Goal: Information Seeking & Learning: Learn about a topic

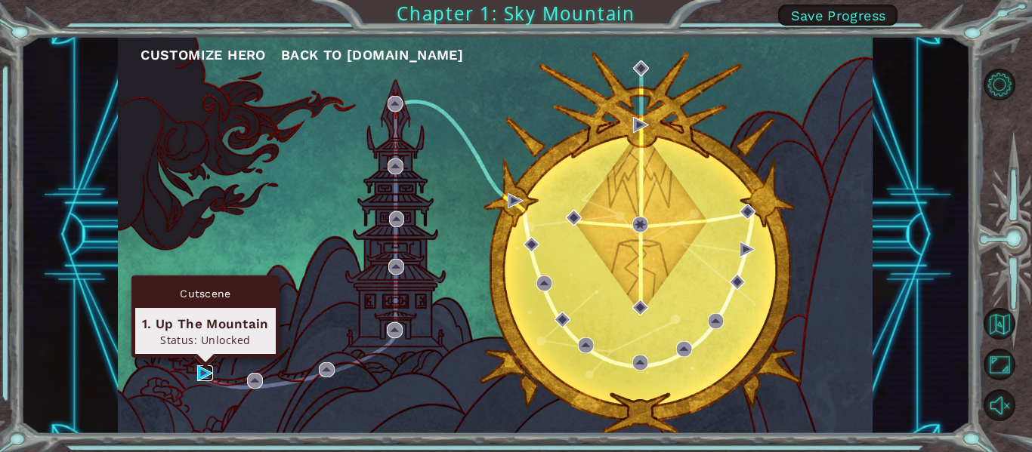
click at [207, 371] on img at bounding box center [205, 374] width 16 height 16
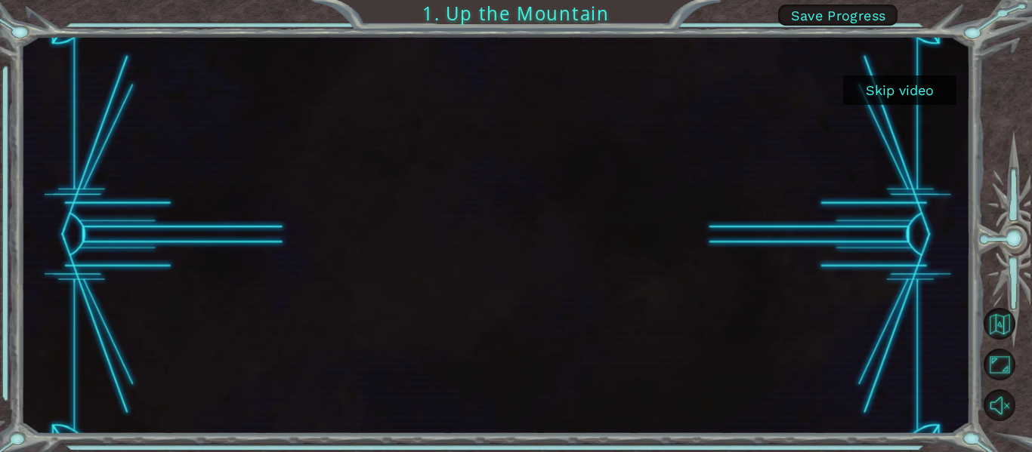
drag, startPoint x: 923, startPoint y: 100, endPoint x: 877, endPoint y: 95, distance: 46.3
click at [923, 99] on button "Skip video" at bounding box center [899, 90] width 113 height 29
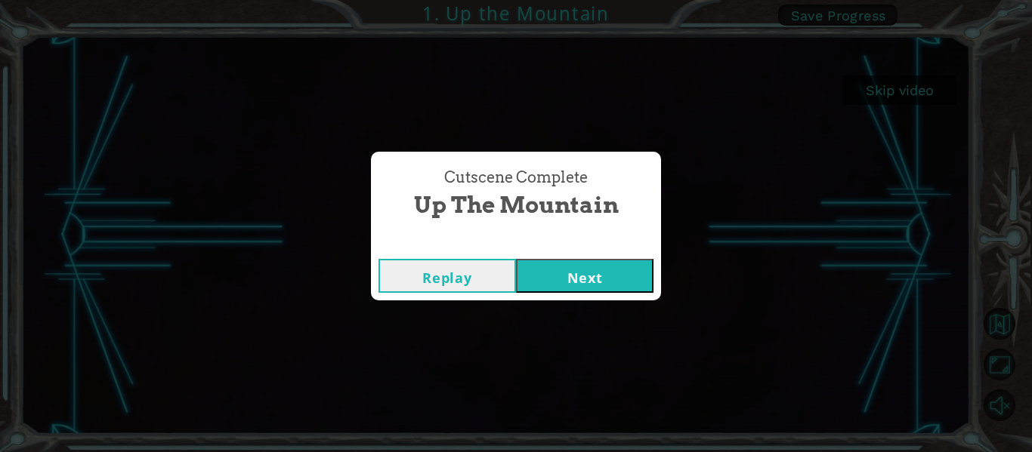
click at [627, 281] on button "Next" at bounding box center [584, 276] width 137 height 34
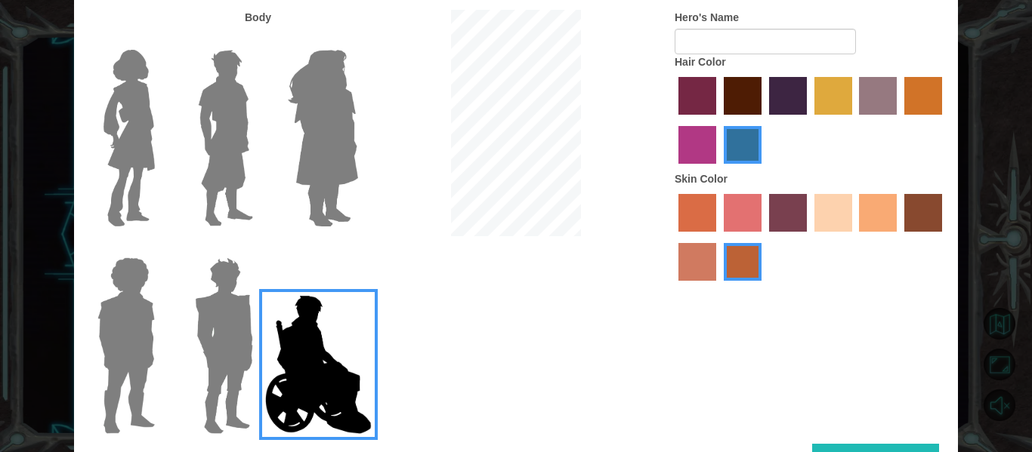
click at [705, 138] on label "medium red violet hair color" at bounding box center [697, 145] width 38 height 38
click at [944, 120] on input "medium red violet hair color" at bounding box center [944, 120] width 0 height 0
click at [786, 217] on label "tosca skin color" at bounding box center [788, 213] width 38 height 38
click at [763, 237] on input "tosca skin color" at bounding box center [763, 237] width 0 height 0
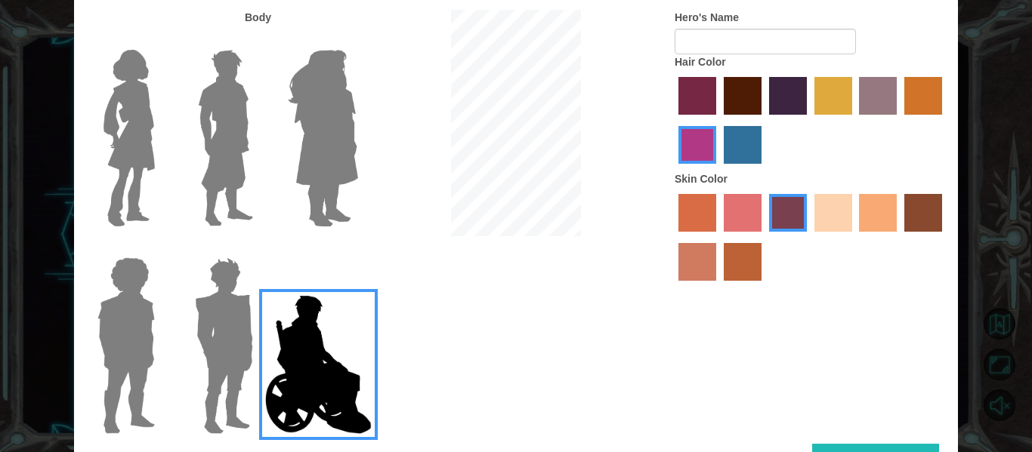
click at [748, 261] on label "smoke tree skin color" at bounding box center [742, 262] width 38 height 38
click at [718, 286] on input "smoke tree skin color" at bounding box center [718, 286] width 0 height 0
click at [777, 214] on label "tosca skin color" at bounding box center [788, 213] width 38 height 38
click at [763, 237] on input "tosca skin color" at bounding box center [763, 237] width 0 height 0
click at [683, 264] on label "burning sand skin color" at bounding box center [697, 262] width 38 height 38
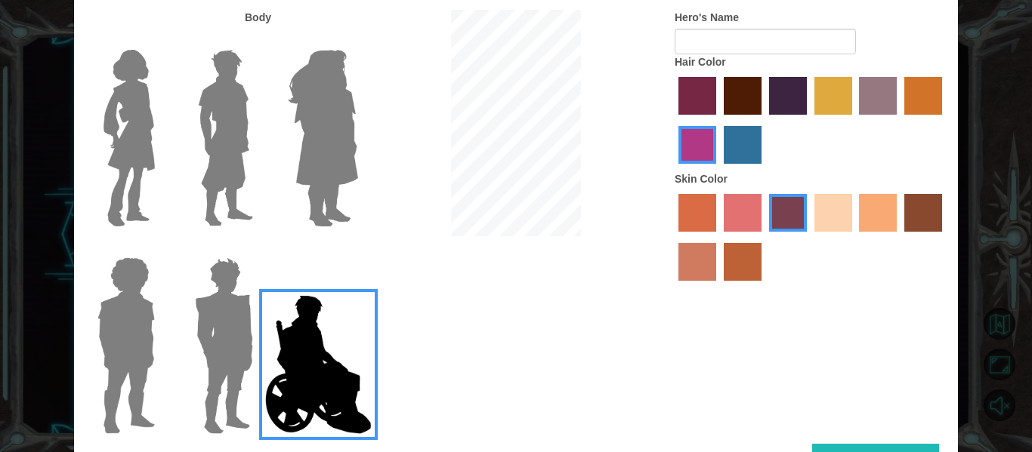
click at [944, 237] on input "burning sand skin color" at bounding box center [944, 237] width 0 height 0
drag, startPoint x: 793, startPoint y: 221, endPoint x: 730, endPoint y: 217, distance: 62.8
click at [792, 221] on label "tosca skin color" at bounding box center [788, 213] width 38 height 38
click at [763, 237] on input "tosca skin color" at bounding box center [763, 237] width 0 height 0
click at [254, 353] on img at bounding box center [224, 345] width 70 height 189
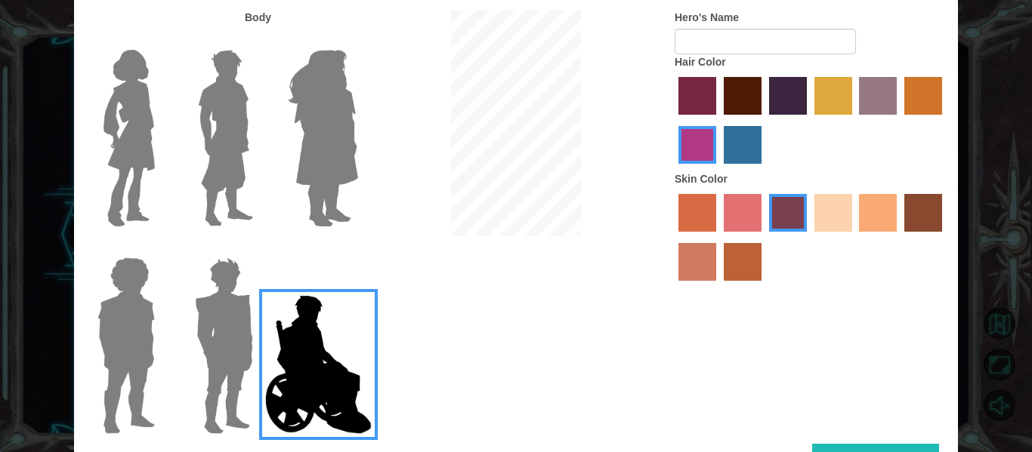
click at [259, 248] on input "Hero Garnet" at bounding box center [259, 248] width 0 height 0
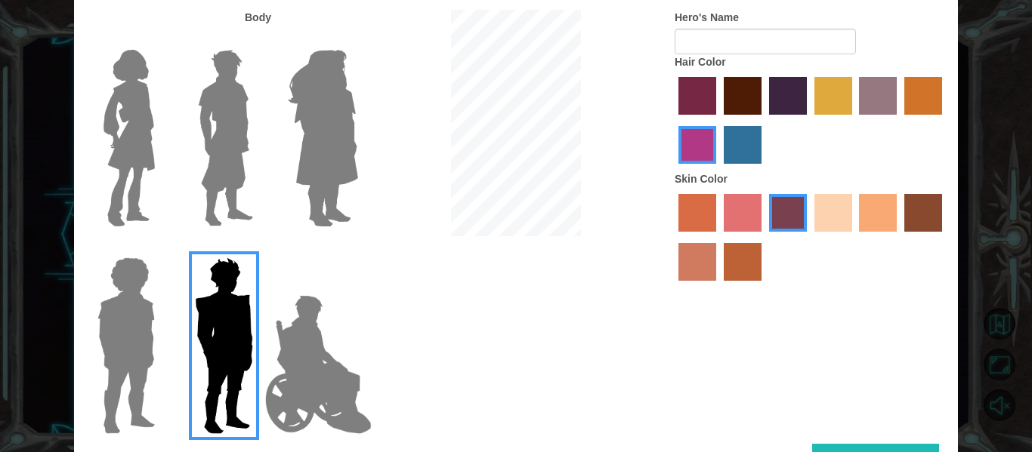
click at [84, 353] on div at bounding box center [123, 340] width 98 height 208
click at [102, 344] on img at bounding box center [125, 345] width 69 height 189
click at [161, 248] on input "Hero Steven" at bounding box center [161, 248] width 0 height 0
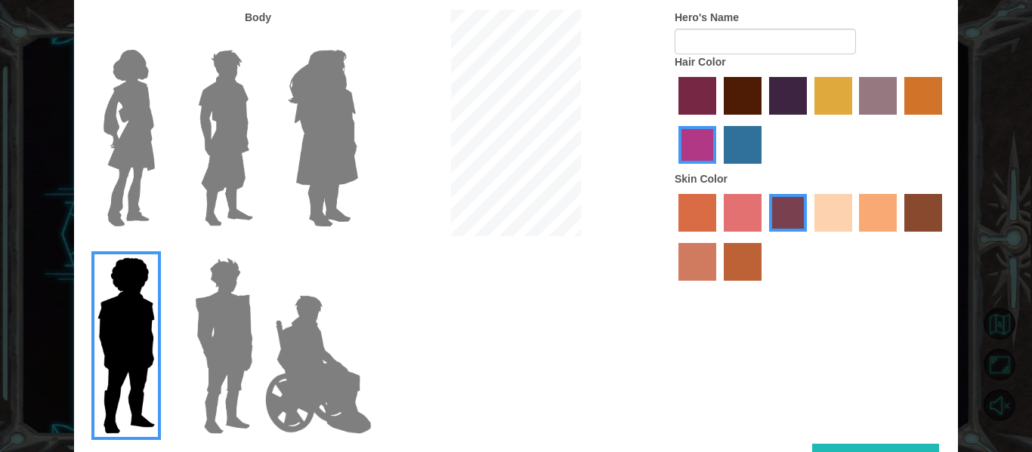
click at [734, 82] on label "maroon hair color" at bounding box center [742, 96] width 38 height 38
click at [718, 120] on input "maroon hair color" at bounding box center [718, 120] width 0 height 0
click at [828, 199] on label "sandy beach skin color" at bounding box center [833, 213] width 38 height 38
click at [809, 237] on input "sandy beach skin color" at bounding box center [809, 237] width 0 height 0
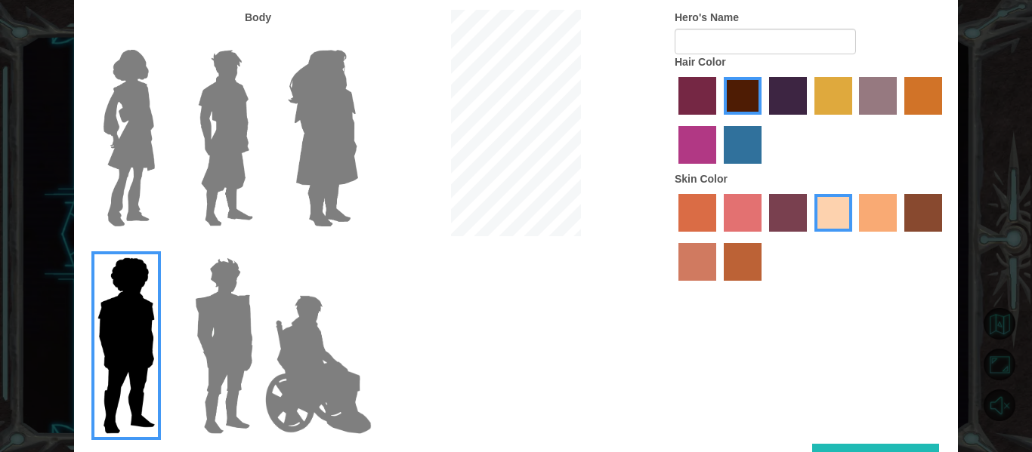
click at [381, 384] on div "Body Hero's Name Hair Color Skin Color" at bounding box center [516, 227] width 884 height 434
drag, startPoint x: 360, startPoint y: 381, endPoint x: 358, endPoint y: 369, distance: 12.3
click at [358, 379] on img at bounding box center [318, 364] width 119 height 151
click at [357, 248] on input "Hero Jamie" at bounding box center [357, 248] width 0 height 0
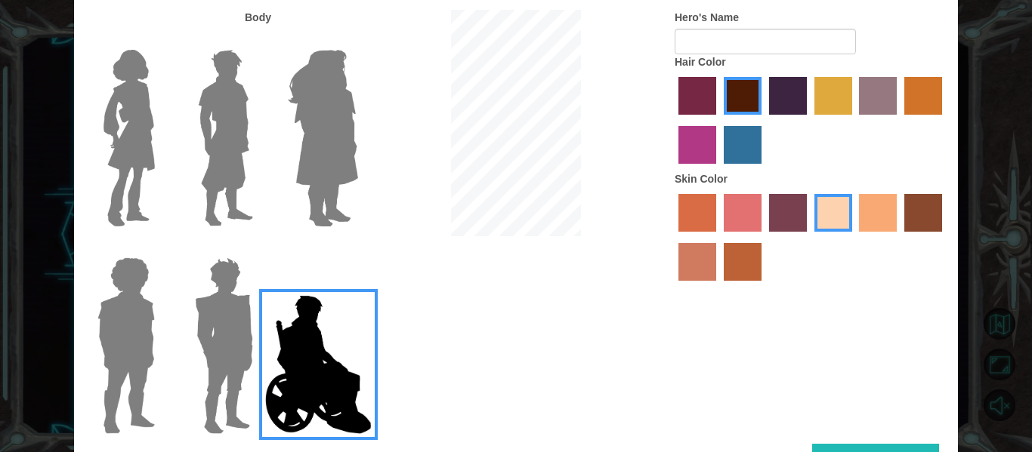
click at [720, 221] on div at bounding box center [810, 239] width 272 height 98
click at [711, 216] on label "sorbus skin color" at bounding box center [697, 213] width 38 height 38
click at [673, 237] on input "sorbus skin color" at bounding box center [673, 237] width 0 height 0
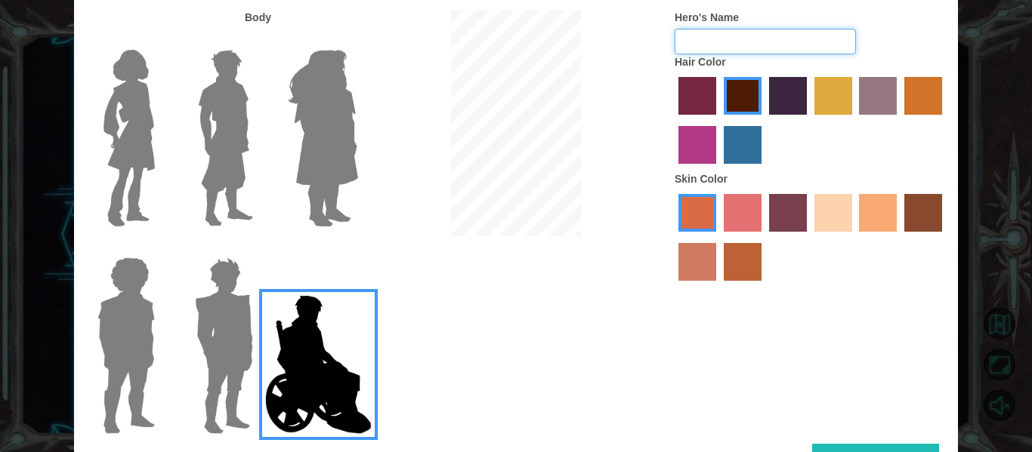
click at [717, 43] on input "Hero's Name" at bounding box center [764, 42] width 181 height 26
type input "Blacky"
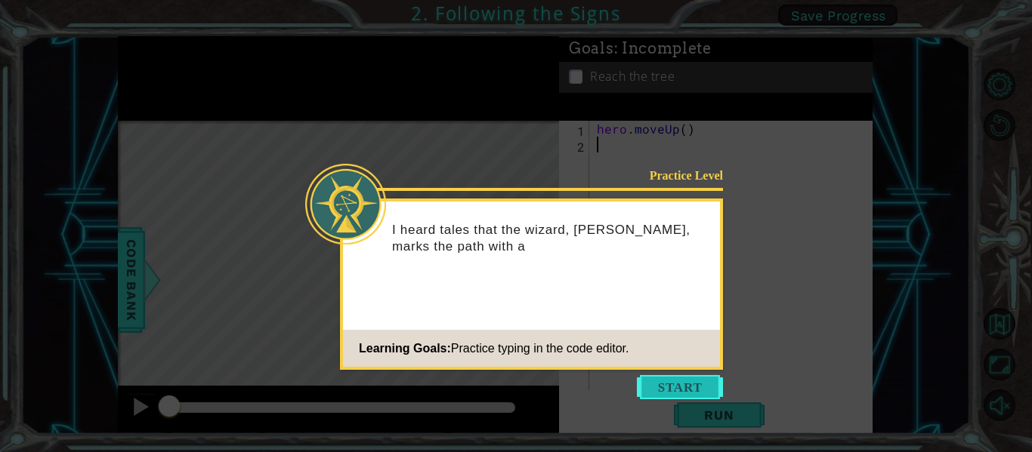
click at [674, 386] on button "Start" at bounding box center [680, 387] width 86 height 24
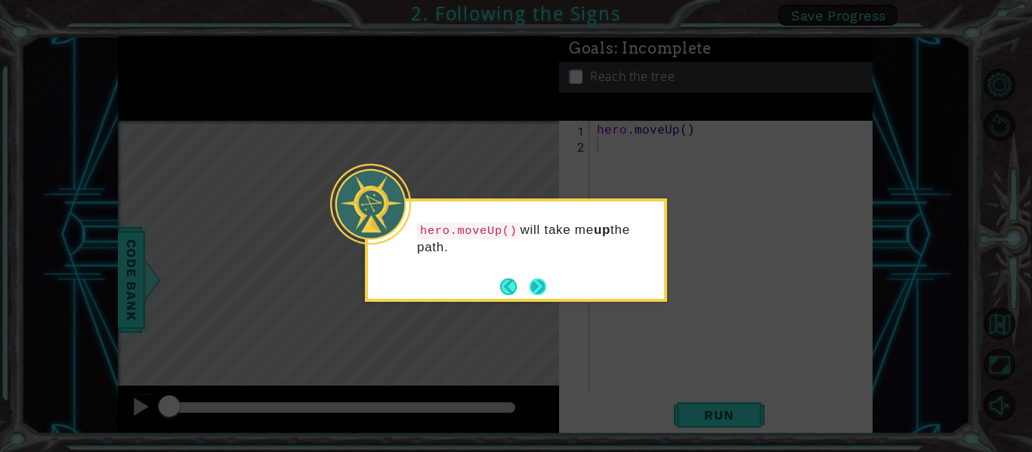
click at [546, 293] on button "Next" at bounding box center [537, 286] width 17 height 17
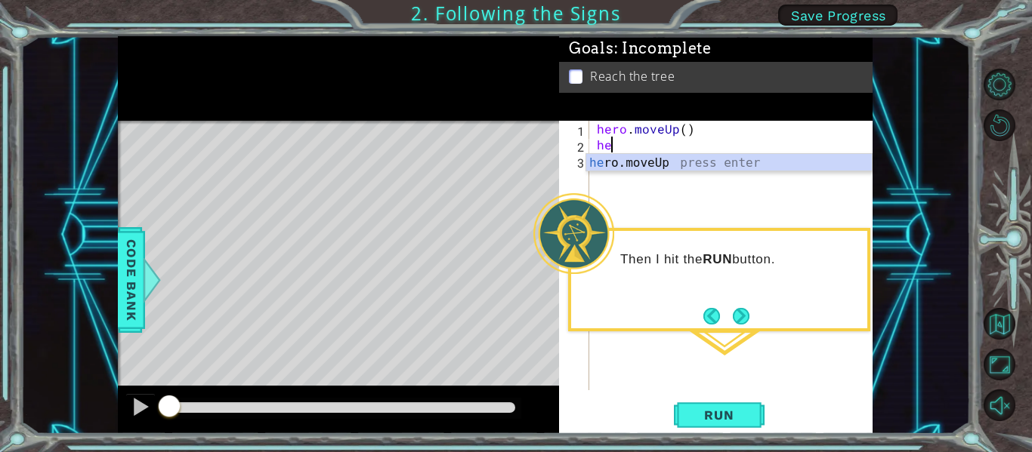
scroll to position [0, 1]
type textarea "hero"
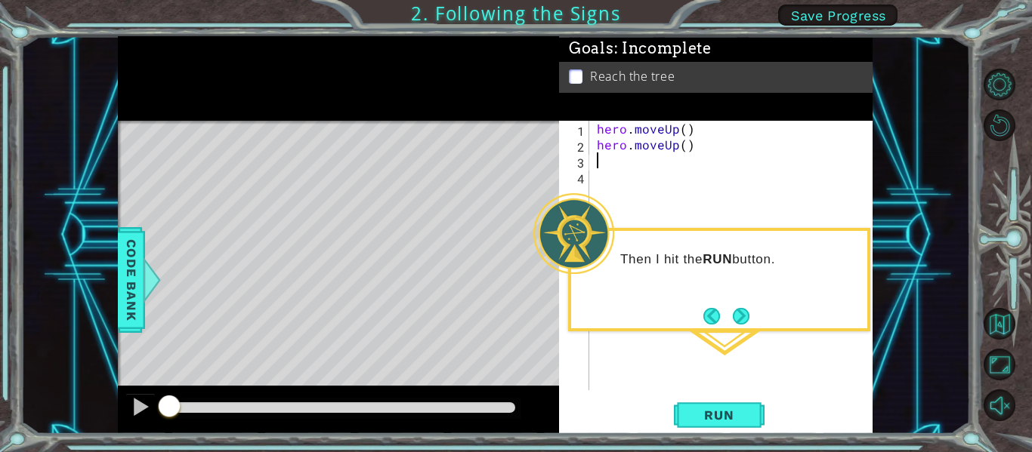
scroll to position [0, 0]
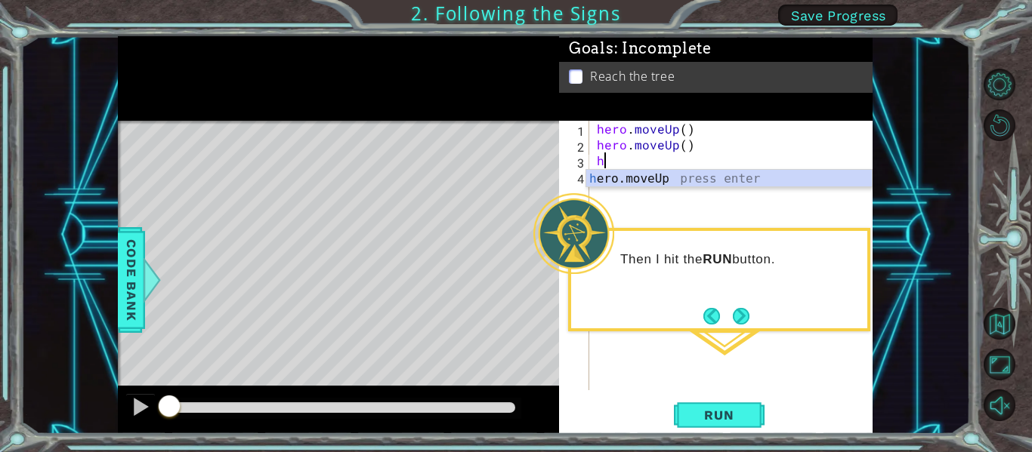
type textarea "he"
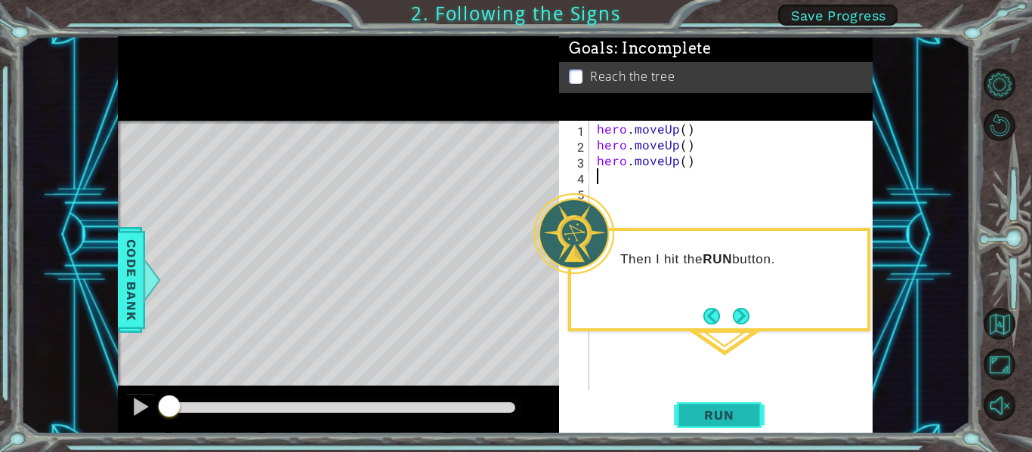
click at [714, 410] on span "Run" at bounding box center [719, 415] width 60 height 15
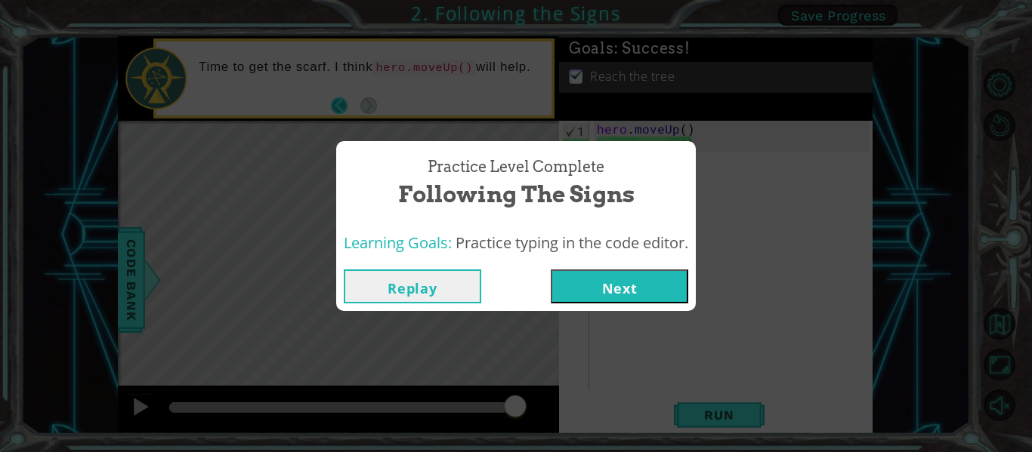
click at [337, 105] on div "Practice Level Complete Following the Signs Learning Goals: Practice typing in …" at bounding box center [516, 226] width 1032 height 452
click at [605, 289] on button "Next" at bounding box center [619, 287] width 137 height 34
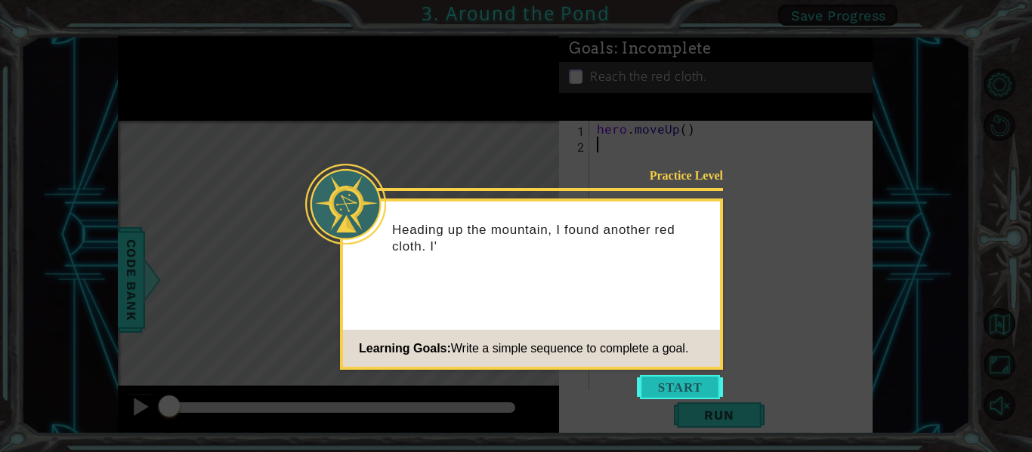
click at [658, 387] on button "Start" at bounding box center [680, 387] width 86 height 24
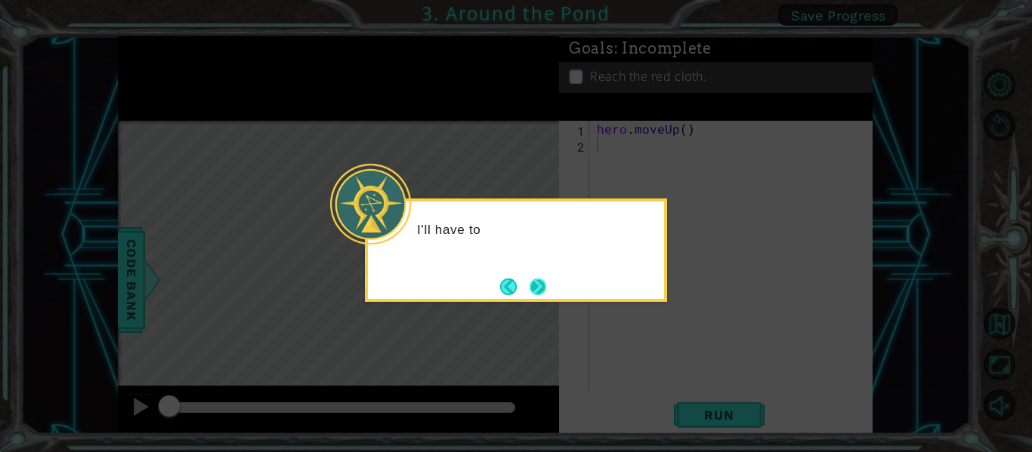
click at [543, 293] on button "Next" at bounding box center [538, 287] width 20 height 20
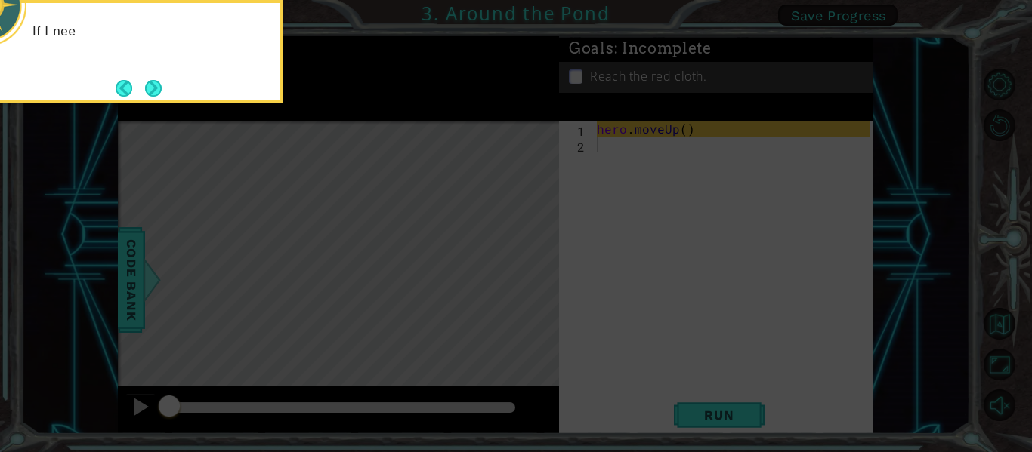
drag, startPoint x: 569, startPoint y: 258, endPoint x: 243, endPoint y: 159, distance: 340.9
click at [569, 257] on icon at bounding box center [516, 68] width 1032 height 770
click at [156, 90] on button "Next" at bounding box center [153, 88] width 20 height 20
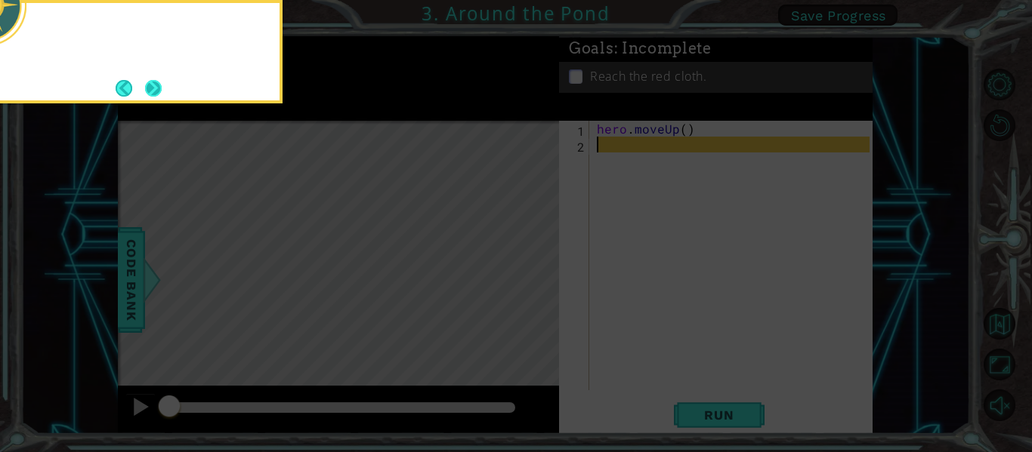
click at [156, 96] on button "Next" at bounding box center [153, 88] width 27 height 27
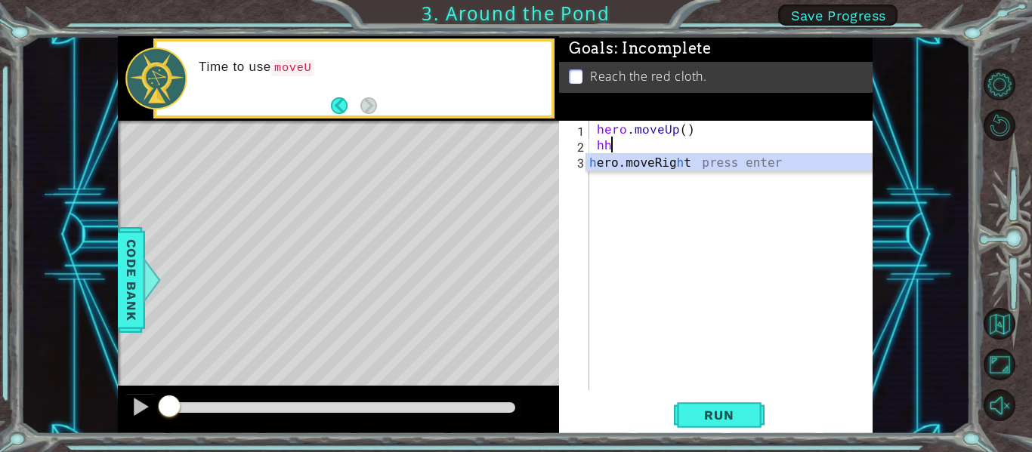
type textarea "hhe"
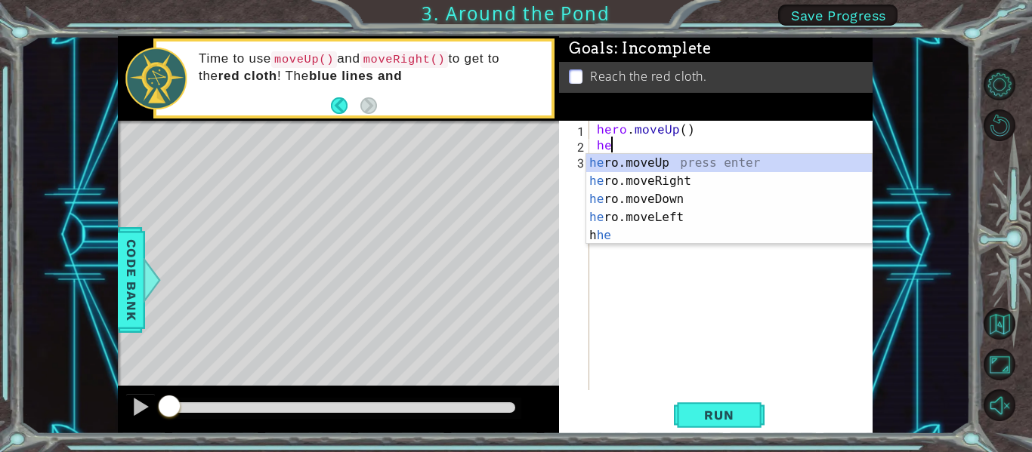
type textarea "he"
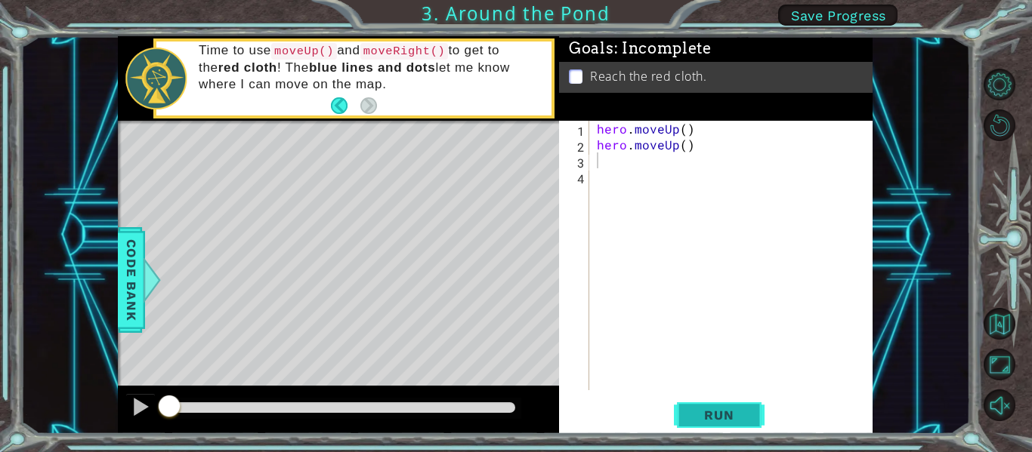
click at [736, 418] on span "Run" at bounding box center [719, 415] width 60 height 15
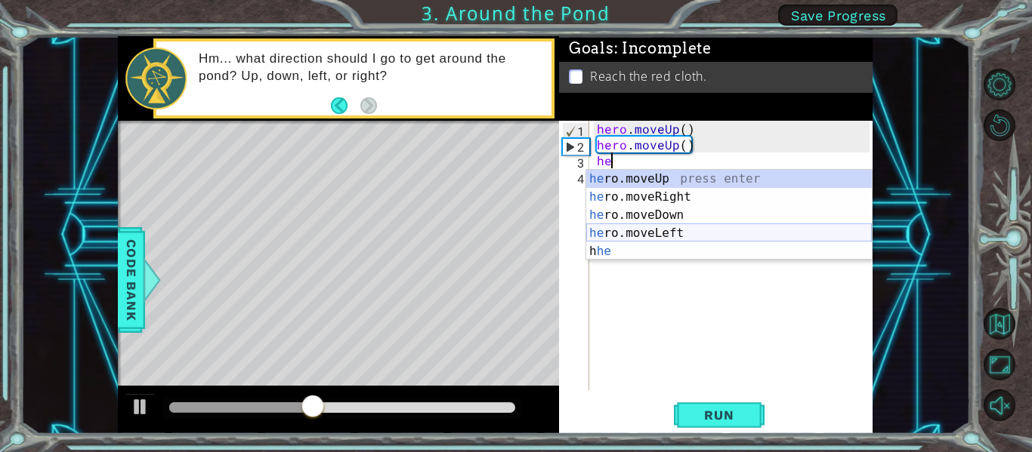
click at [674, 233] on div "he ro.moveUp press enter he ro.moveRight press enter he ro.moveDown press enter…" at bounding box center [728, 233] width 285 height 127
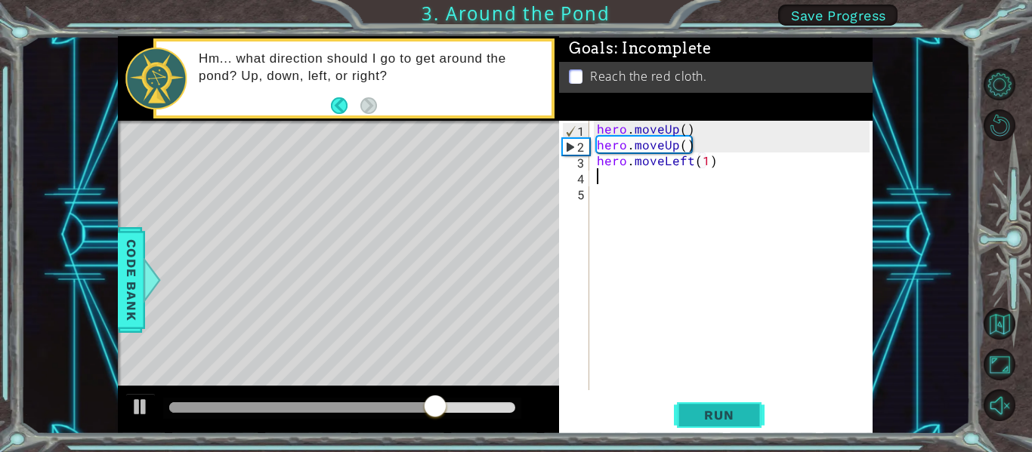
type textarea "hero.moveLeft(1)"
click at [705, 411] on span "Run" at bounding box center [719, 415] width 60 height 15
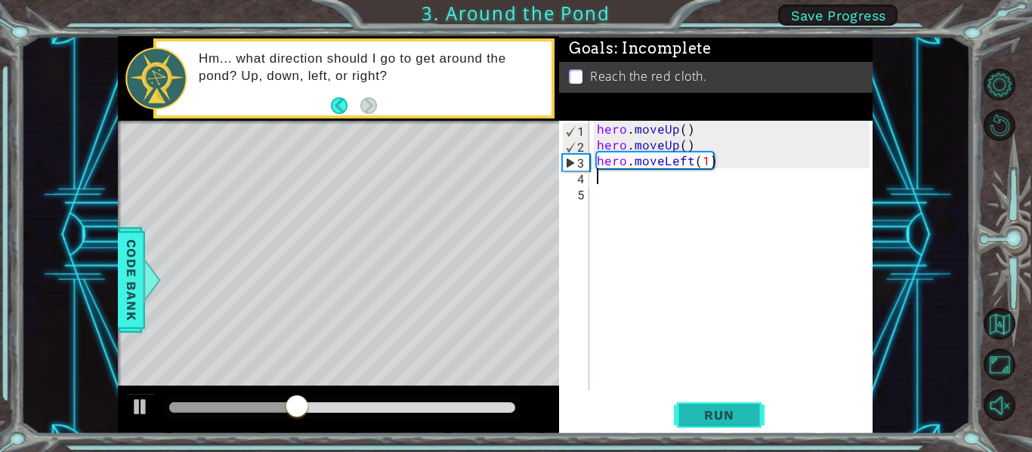
click at [705, 411] on span "Run" at bounding box center [719, 415] width 60 height 15
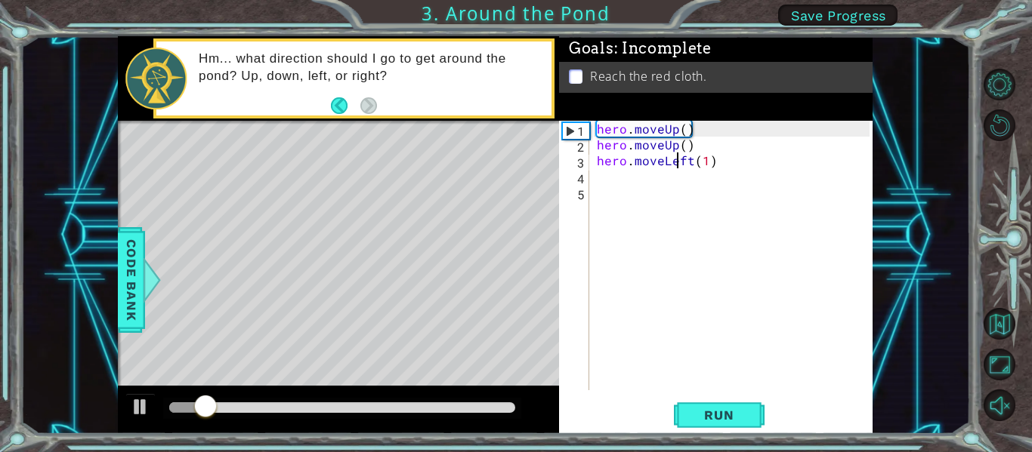
drag, startPoint x: 676, startPoint y: 162, endPoint x: 686, endPoint y: 164, distance: 10.8
click at [677, 162] on div "hero . moveUp ( ) hero . moveUp ( ) hero . moveLeft ( 1 )" at bounding box center [735, 271] width 283 height 301
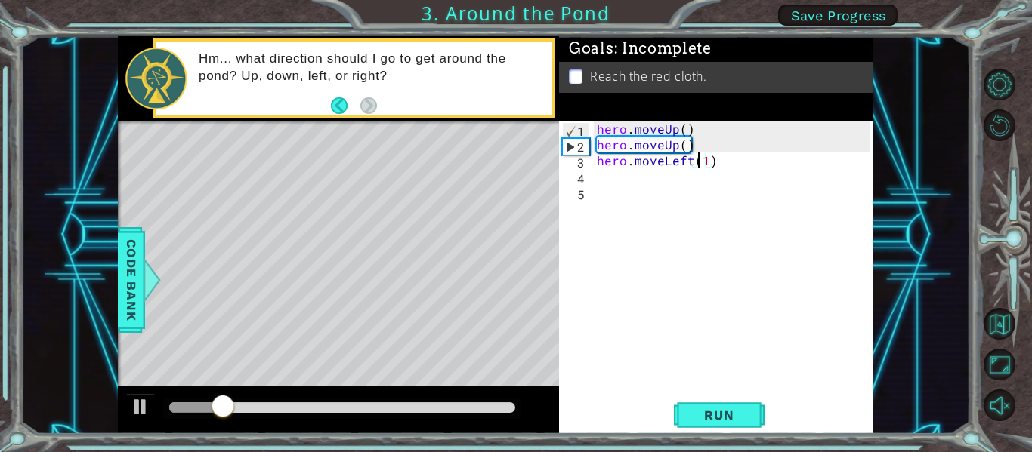
click at [696, 164] on div "hero . moveUp ( ) hero . moveUp ( ) hero . moveLeft ( 1 )" at bounding box center [735, 271] width 283 height 301
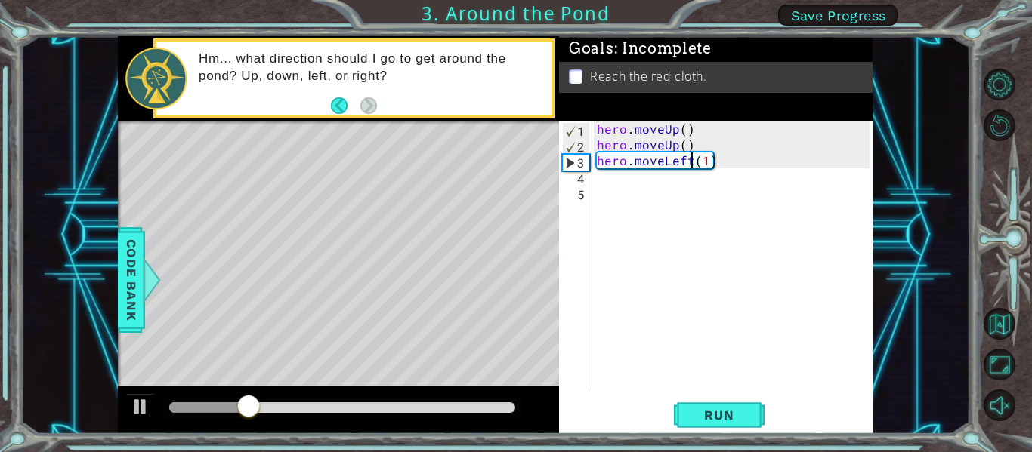
click at [692, 165] on div "hero . moveUp ( ) hero . moveUp ( ) hero . moveLeft ( 1 )" at bounding box center [735, 271] width 283 height 301
click at [686, 166] on div "hero . moveUp ( ) hero . moveUp ( ) hero . moveRigjt ( 1 )" at bounding box center [735, 271] width 283 height 301
click at [689, 165] on div "hero . moveUp ( ) hero . moveUp ( ) hero . moveRigjt ( 1 )" at bounding box center [735, 271] width 283 height 301
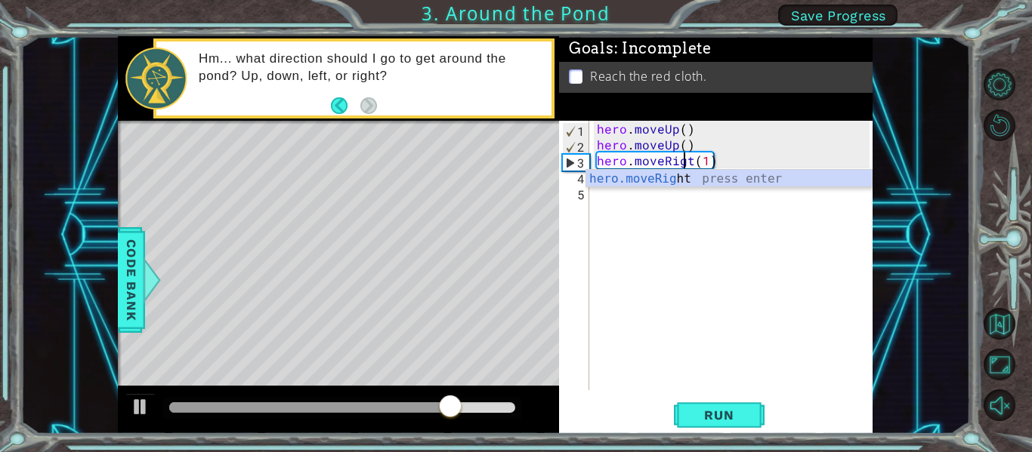
scroll to position [0, 6]
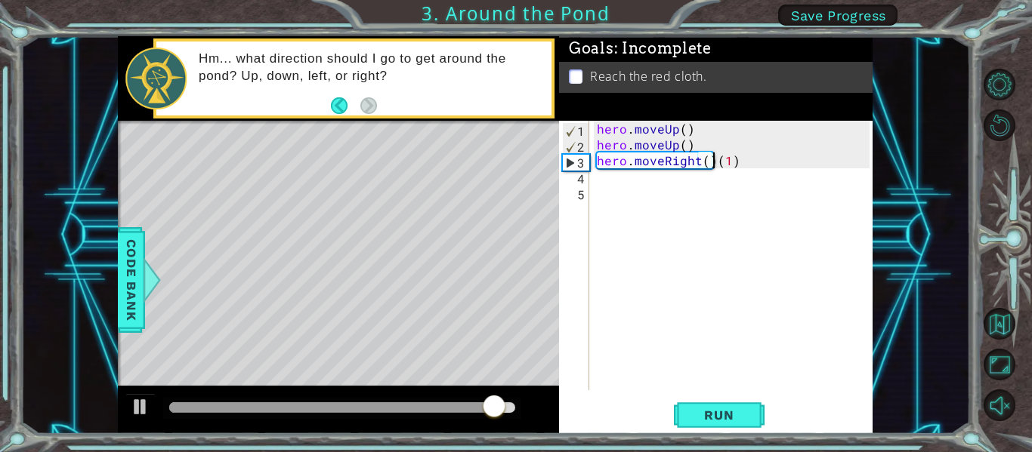
type textarea "hero.moveRight()(1)"
click at [705, 396] on div "hero.moveRight()(1) 1 2 3 4 5 hero . moveUp ( ) hero . moveUp ( ) hero . moveRi…" at bounding box center [715, 277] width 313 height 313
click at [705, 416] on span "Run" at bounding box center [719, 415] width 60 height 15
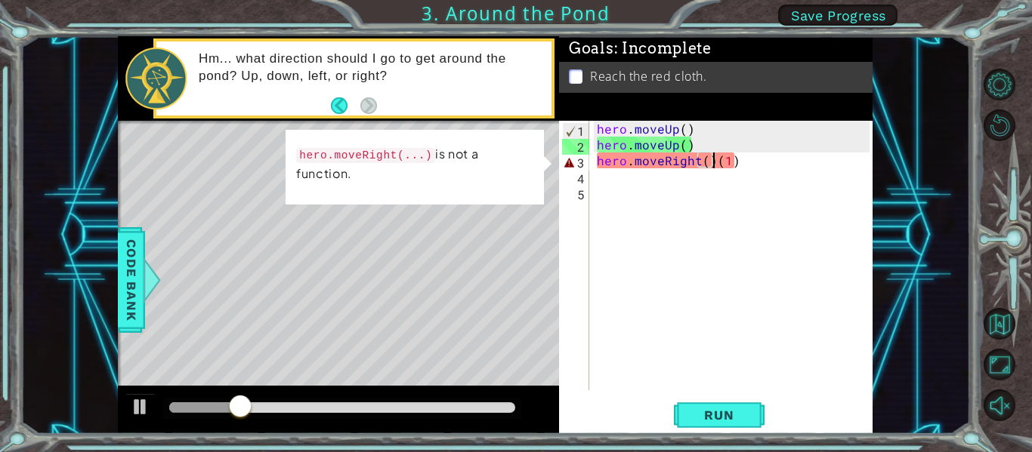
click at [733, 175] on div "hero . moveUp ( ) hero . moveUp ( ) hero . moveRight ( ) ( 1 )" at bounding box center [735, 271] width 283 height 301
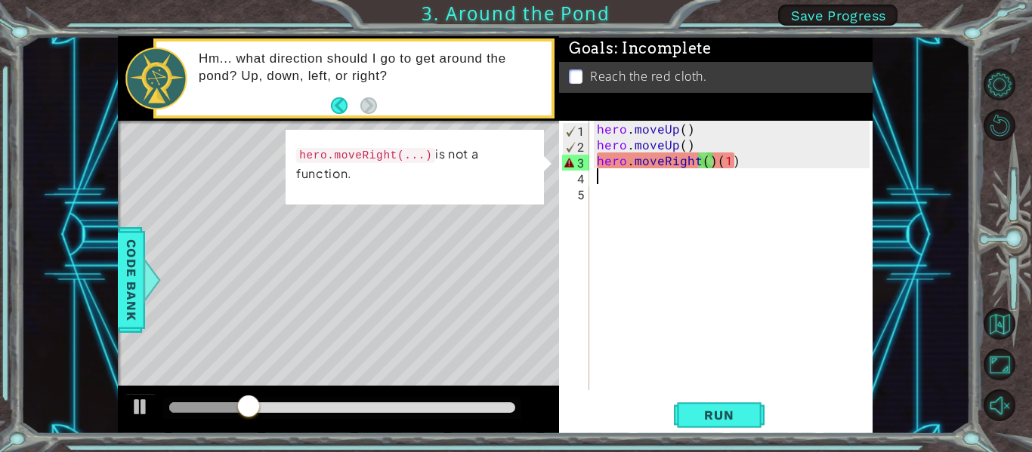
scroll to position [0, 0]
click at [736, 170] on div "hero . moveUp ( ) hero . moveUp ( ) hero . moveRight ( ) ( 1 )" at bounding box center [735, 271] width 283 height 301
click at [727, 161] on div "hero . moveUp ( ) hero . moveUp ( ) hero . moveRight ( ) ( 1 )" at bounding box center [735, 271] width 283 height 301
click at [735, 164] on div "hero . moveUp ( ) hero . moveUp ( ) hero . moveRight ( ) ( 1 )" at bounding box center [735, 271] width 283 height 301
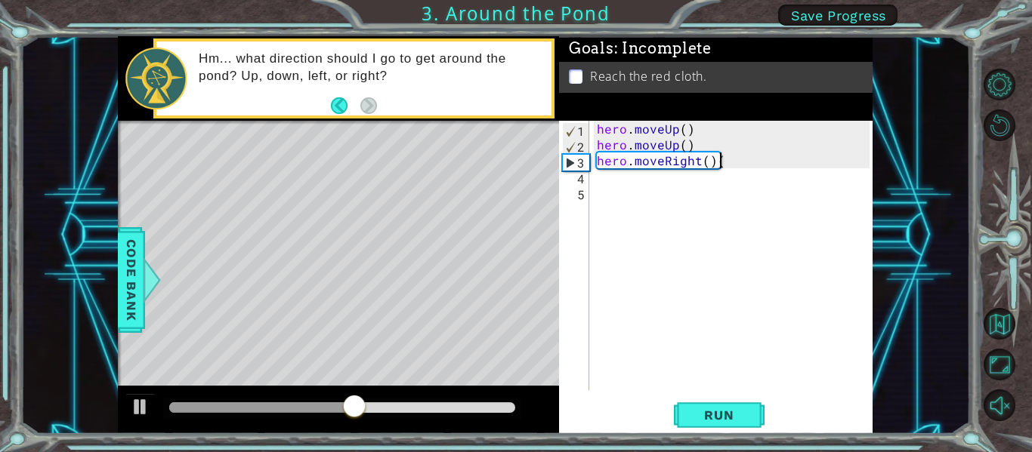
type textarea "hero.moveRight()"
click at [717, 414] on span "Run" at bounding box center [719, 415] width 60 height 15
click at [643, 191] on div "hero . moveUp ( ) hero . moveUp ( ) hero . moveRight ( )" at bounding box center [735, 271] width 283 height 301
click at [628, 178] on div "hero . moveUp ( ) hero . moveUp ( ) hero . moveRight ( )" at bounding box center [735, 271] width 283 height 301
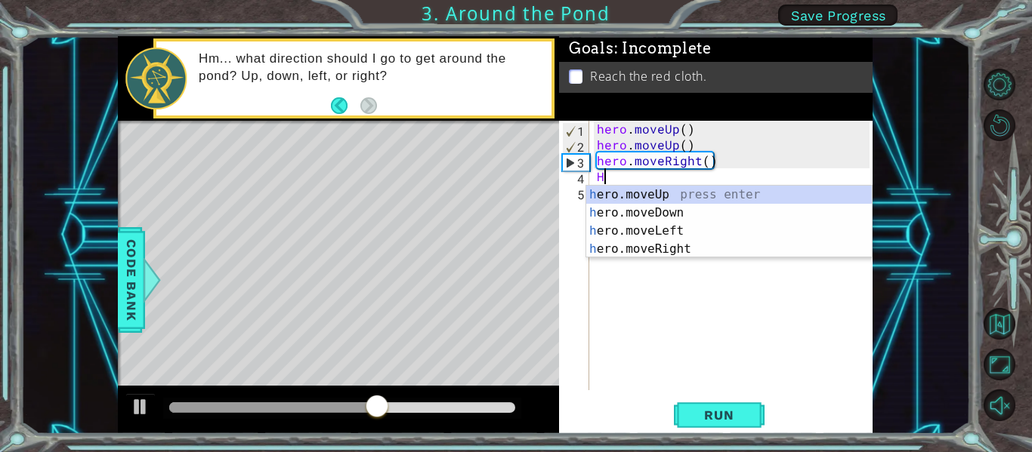
type textarea "HE"
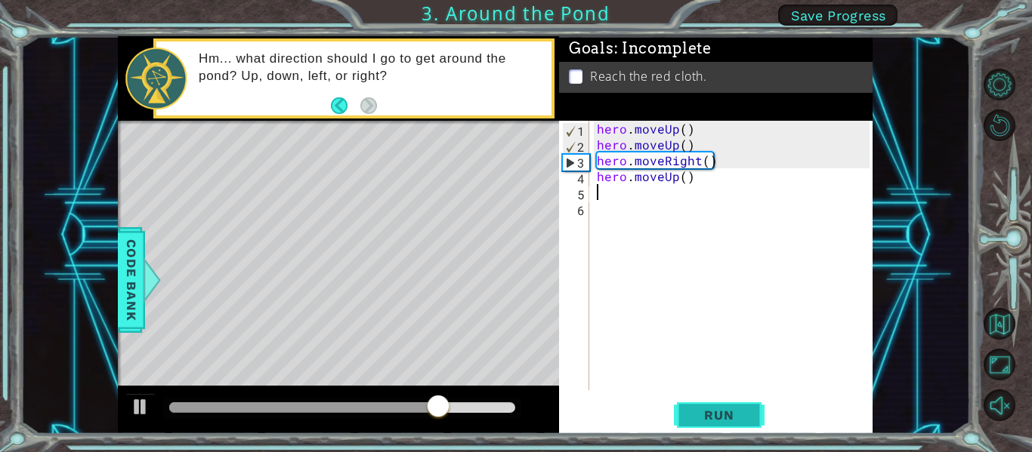
click at [698, 406] on button "Run" at bounding box center [719, 415] width 91 height 31
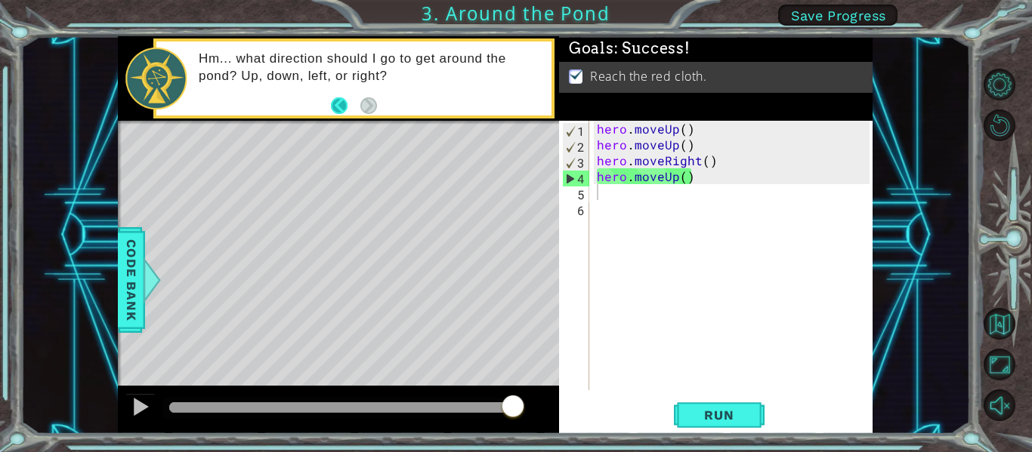
click at [338, 107] on body "1 ההההההההההההההההההההההההההההההההההההההההההההההההההההההההההההההההההההההההההההה…" at bounding box center [516, 226] width 1032 height 452
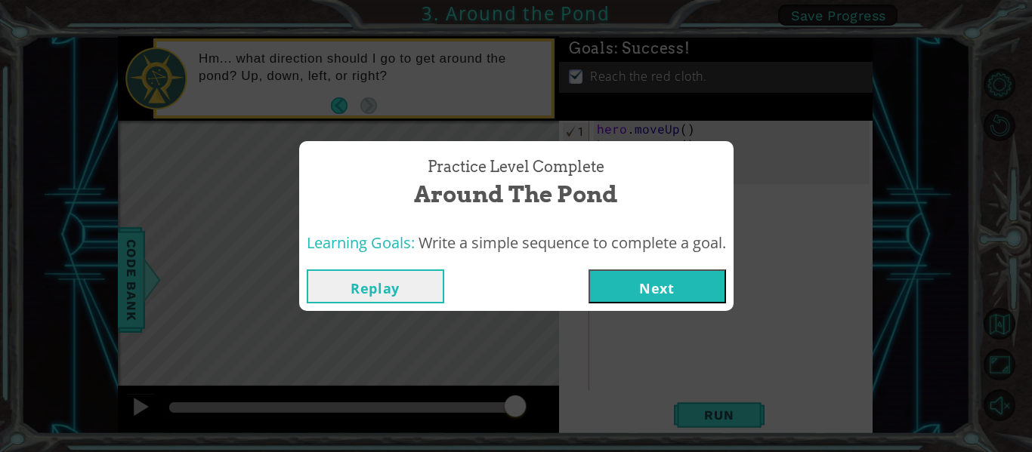
click at [649, 291] on button "Next" at bounding box center [656, 287] width 137 height 34
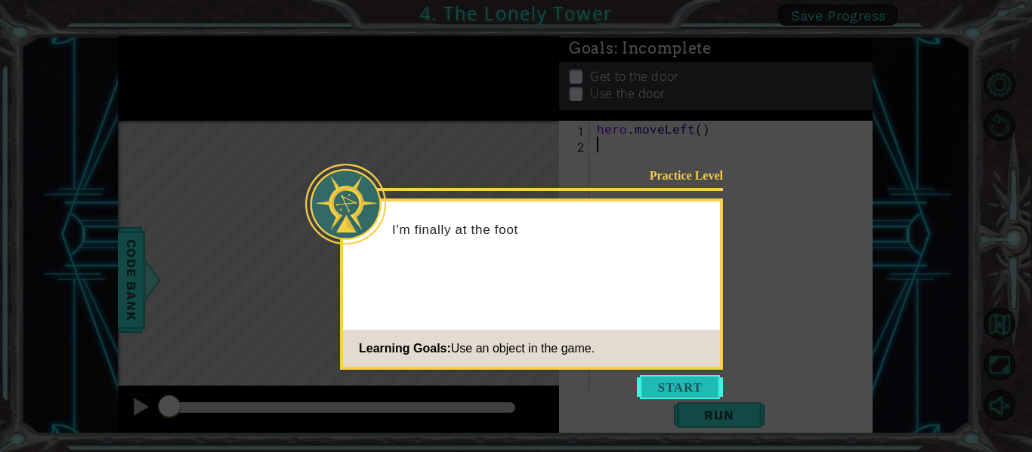
click at [677, 382] on button "Start" at bounding box center [680, 387] width 86 height 24
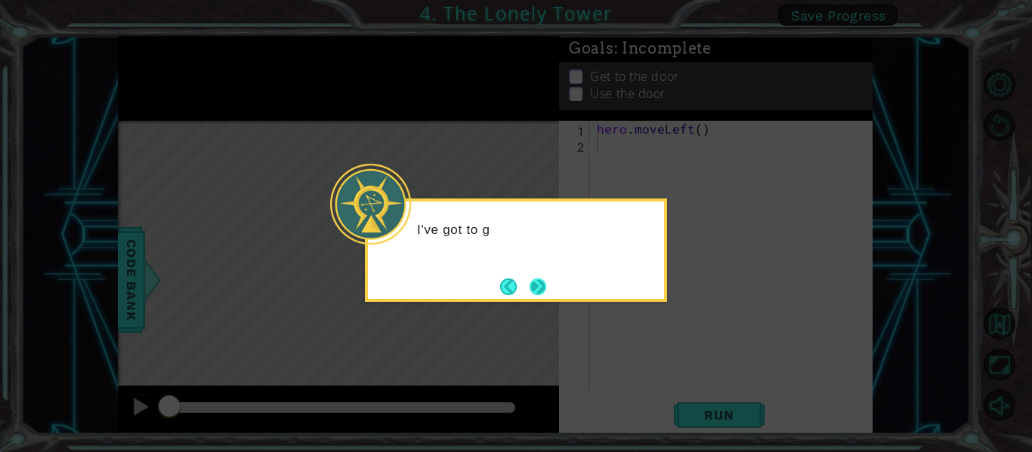
click at [552, 282] on div "I've got to g" at bounding box center [516, 250] width 302 height 103
click at [536, 285] on button "Next" at bounding box center [537, 286] width 27 height 27
click at [533, 286] on button "Next" at bounding box center [537, 286] width 27 height 27
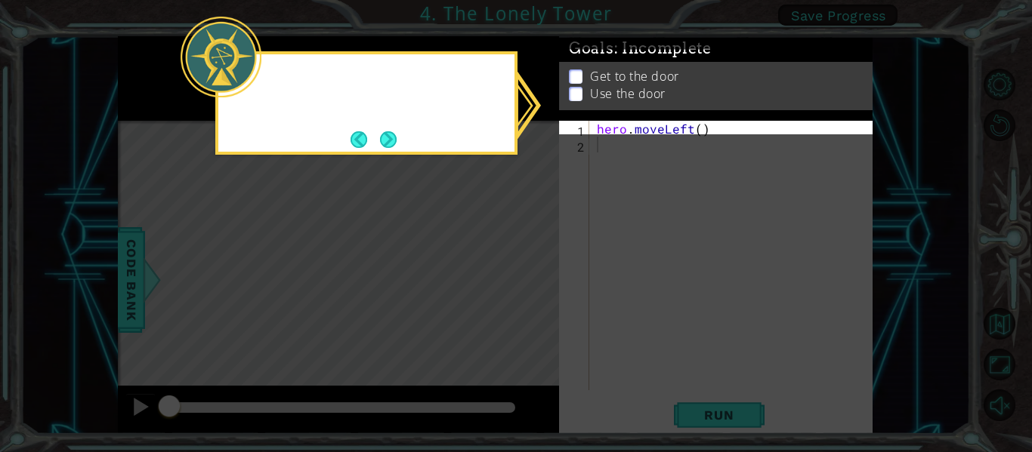
click at [533, 286] on icon at bounding box center [516, 226] width 1032 height 452
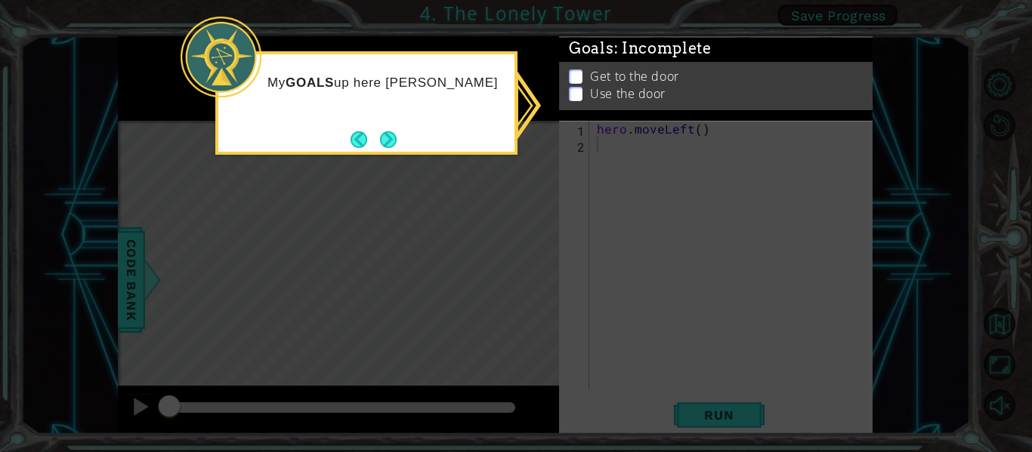
click at [504, 158] on icon at bounding box center [516, 226] width 1032 height 452
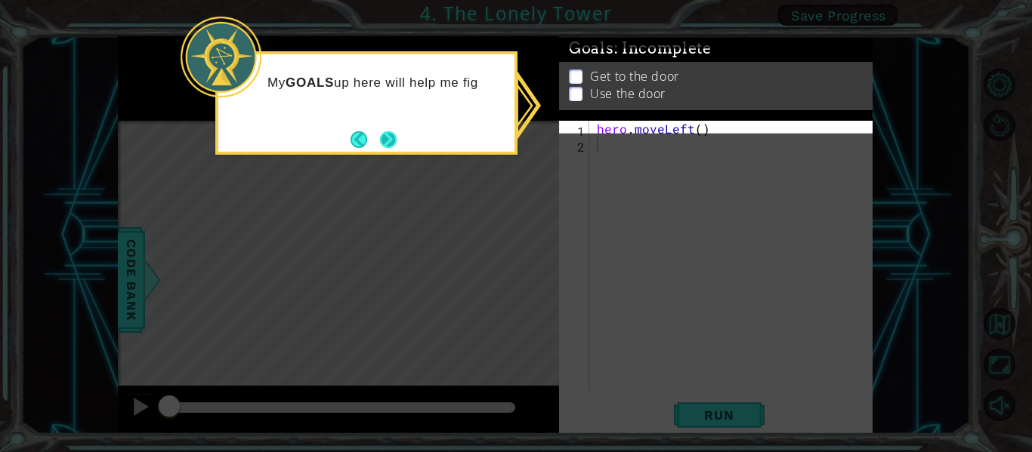
click at [381, 130] on button "Next" at bounding box center [388, 139] width 27 height 27
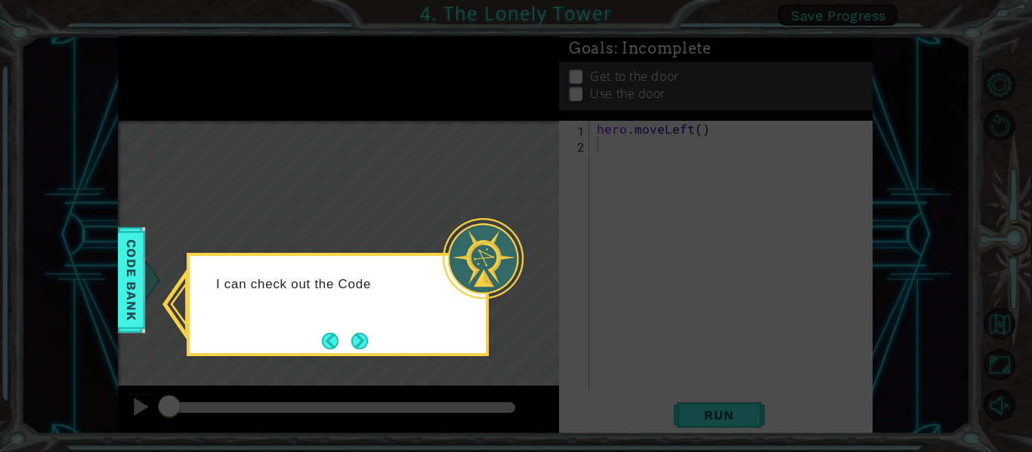
click at [369, 335] on button "Next" at bounding box center [359, 340] width 17 height 17
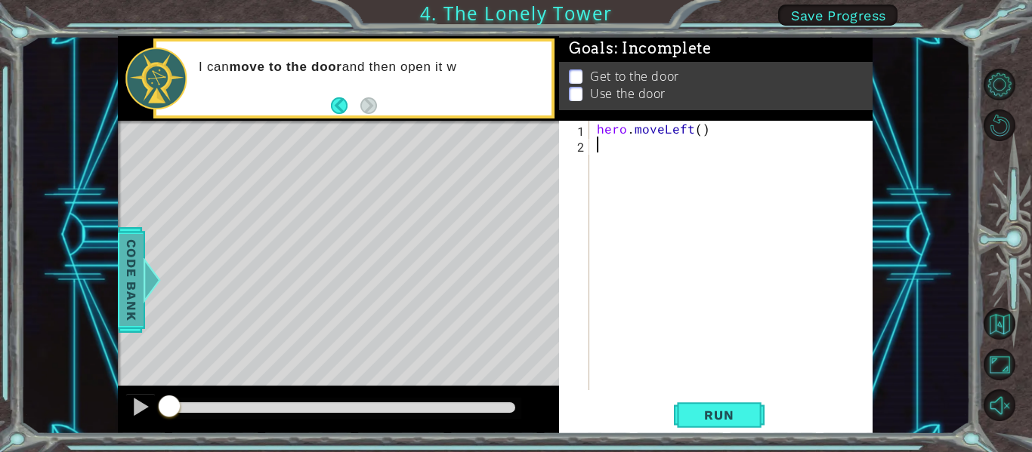
click at [130, 301] on span "Code Bank" at bounding box center [131, 280] width 24 height 92
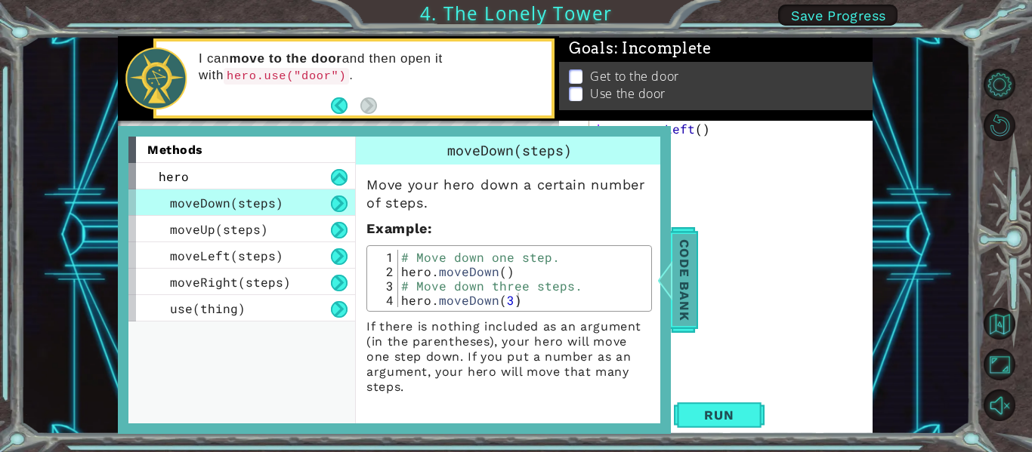
click at [681, 288] on span "Code Bank" at bounding box center [669, 280] width 24 height 92
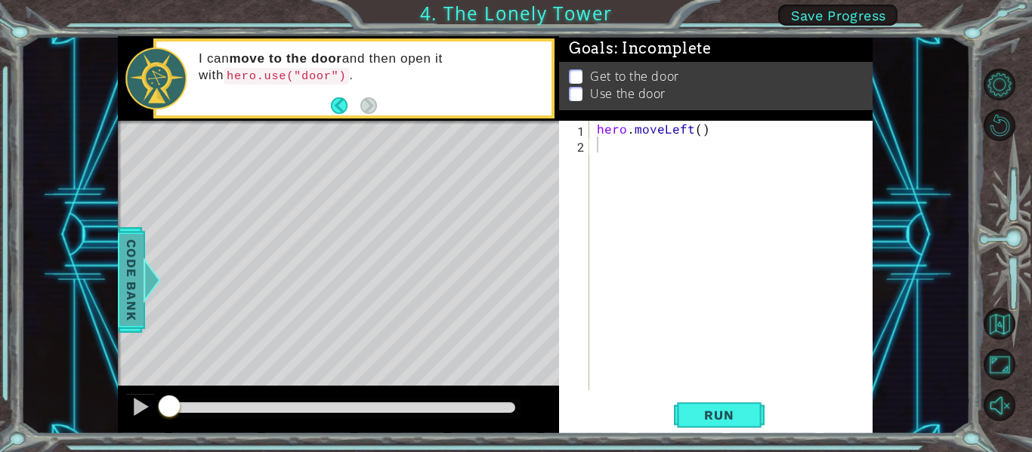
click at [147, 258] on div at bounding box center [152, 280] width 19 height 45
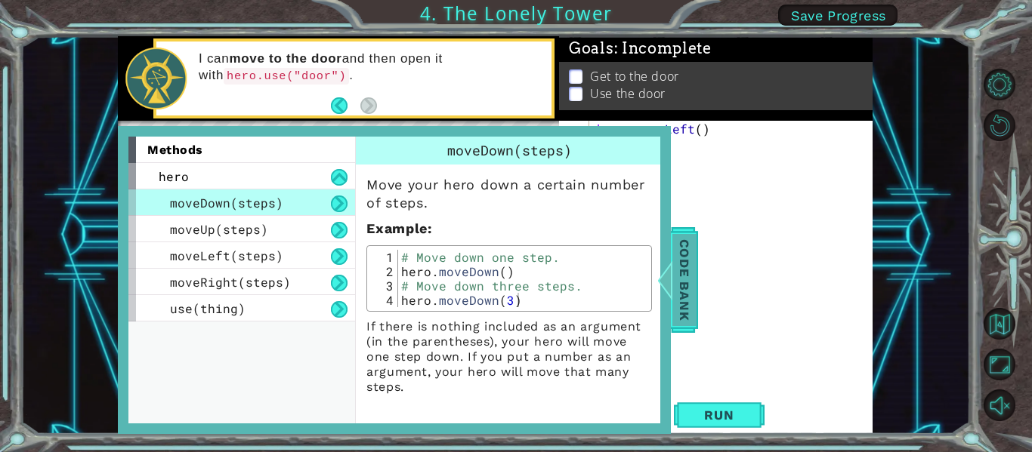
click at [700, 279] on div "hero . moveLeft ( )" at bounding box center [735, 271] width 283 height 301
click at [683, 279] on div "Code Bank" at bounding box center [669, 280] width 27 height 106
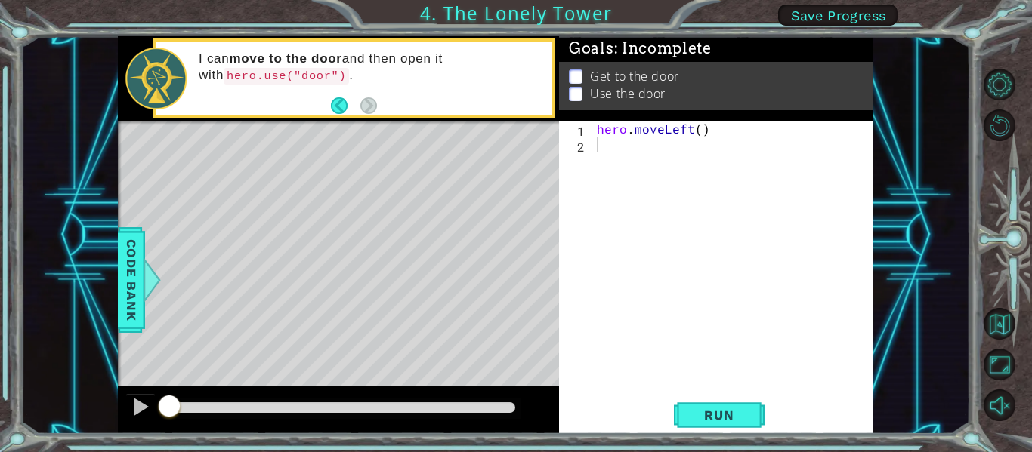
click at [686, 282] on div "hero . moveLeft ( )" at bounding box center [735, 271] width 283 height 301
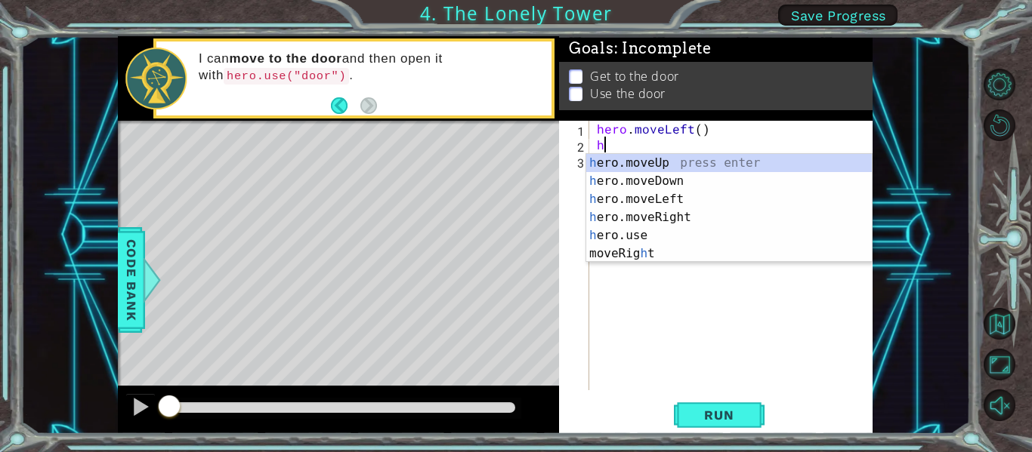
type textarea "he"
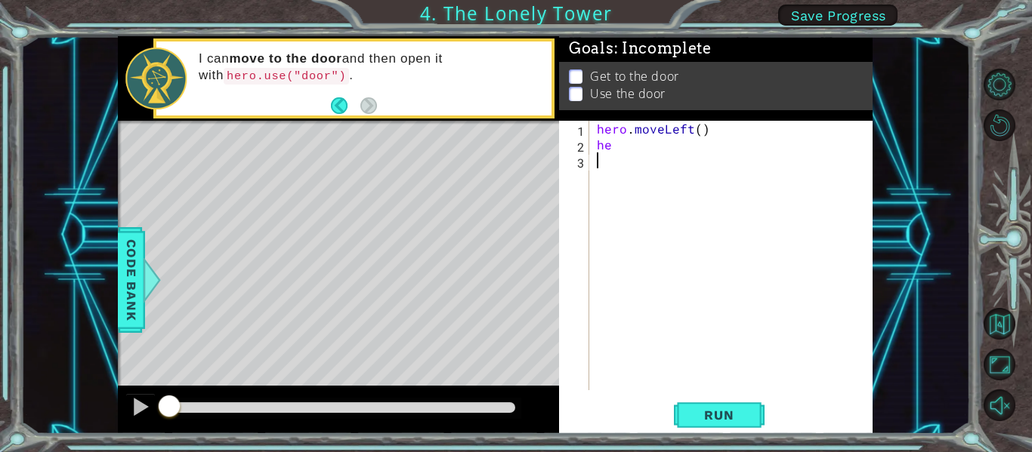
type textarea "h"
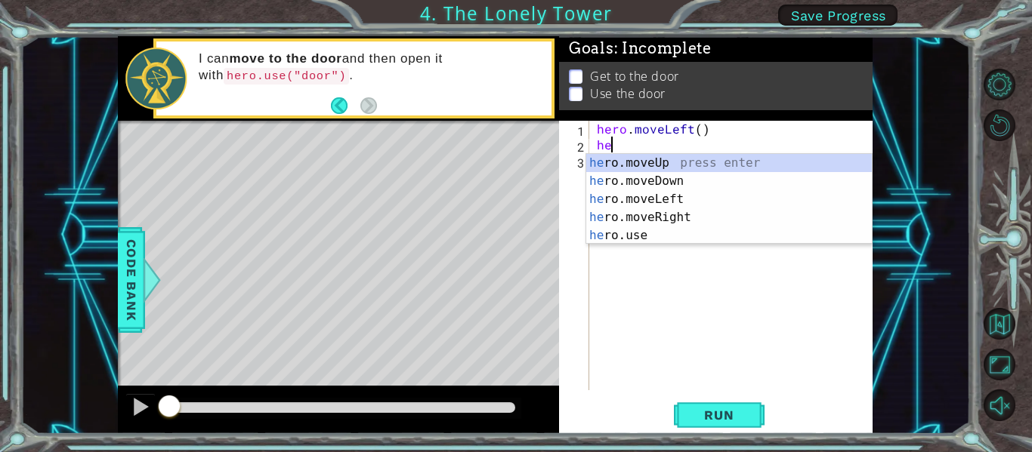
type textarea "h"
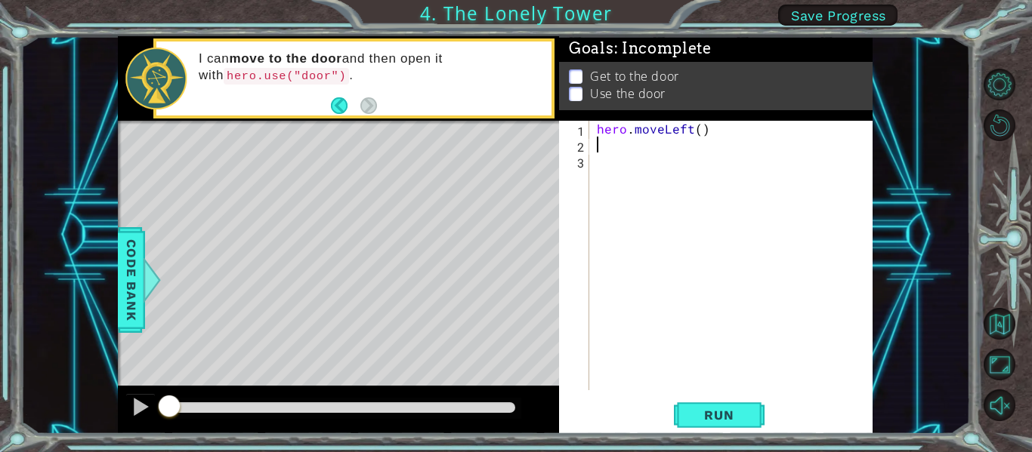
type textarea "h"
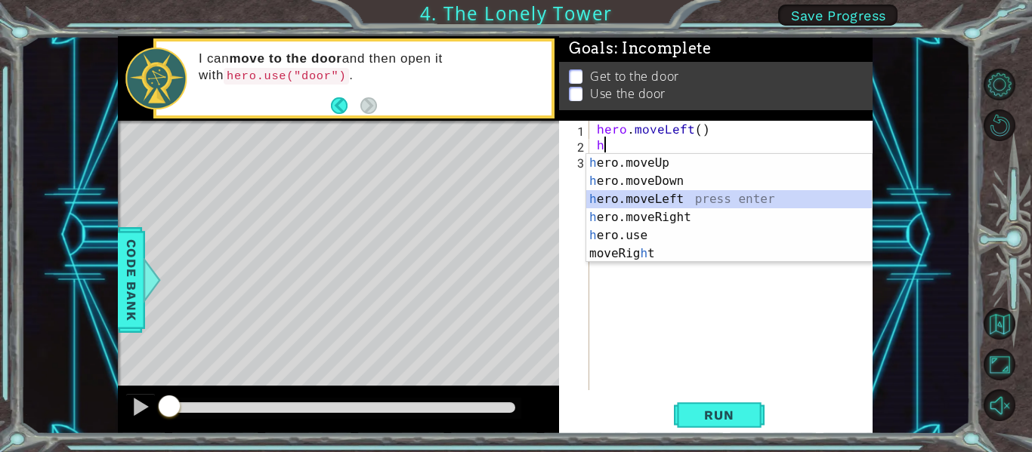
click at [660, 204] on div "h ero.moveUp press enter h ero.moveDown press enter h ero.moveLeft press enter …" at bounding box center [728, 226] width 285 height 145
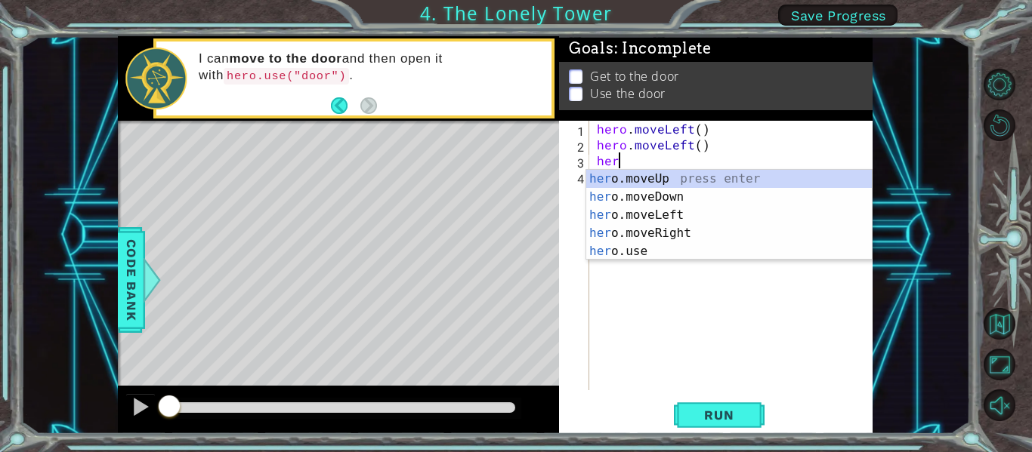
scroll to position [0, 1]
type textarea "hero"
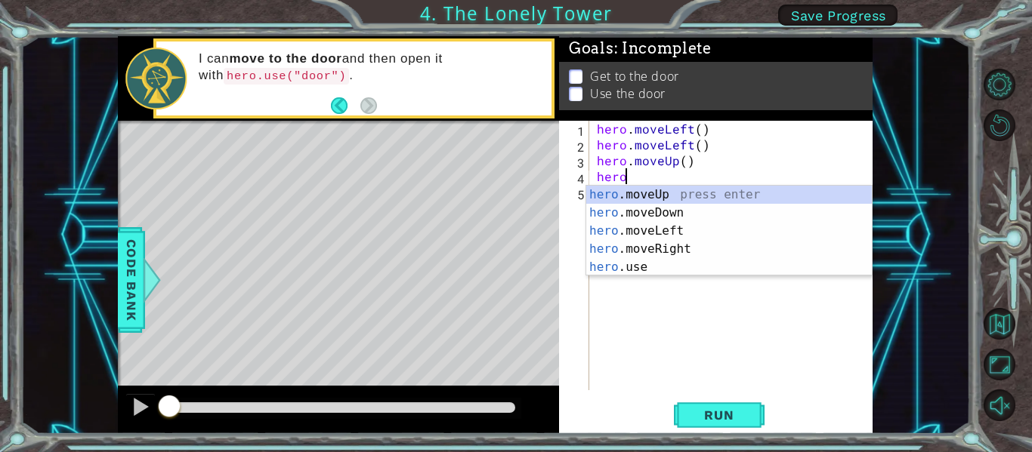
scroll to position [0, 2]
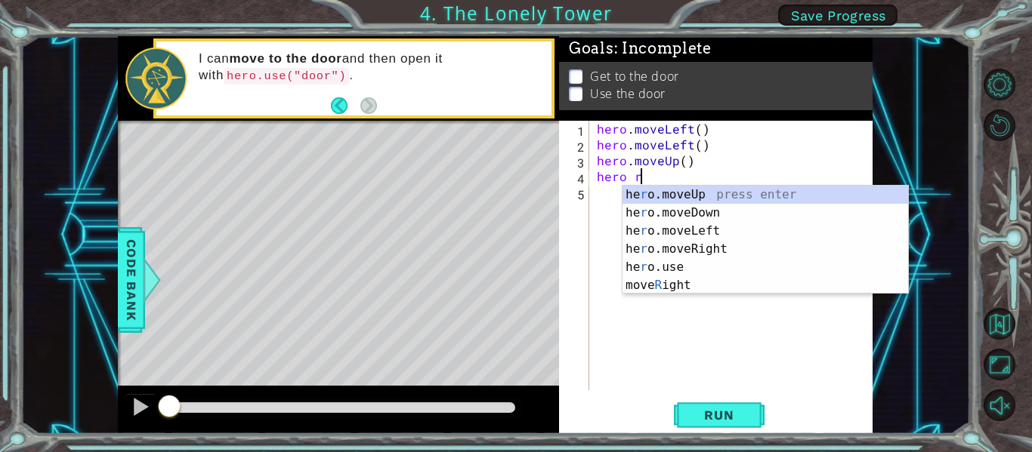
type textarea "hero ri"
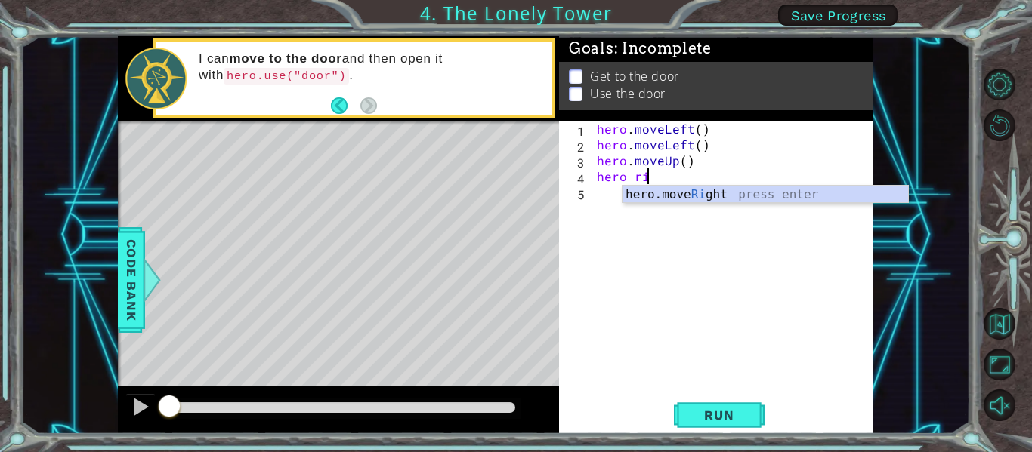
scroll to position [0, 0]
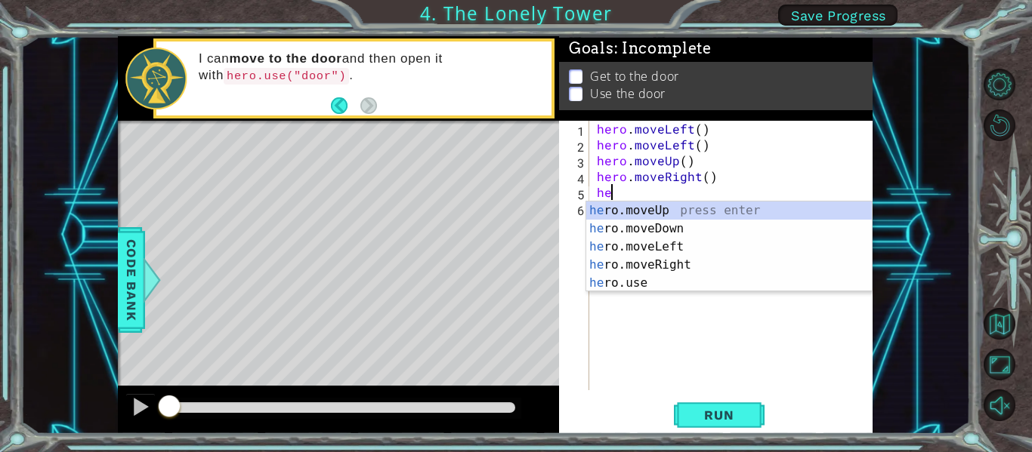
type textarea "h"
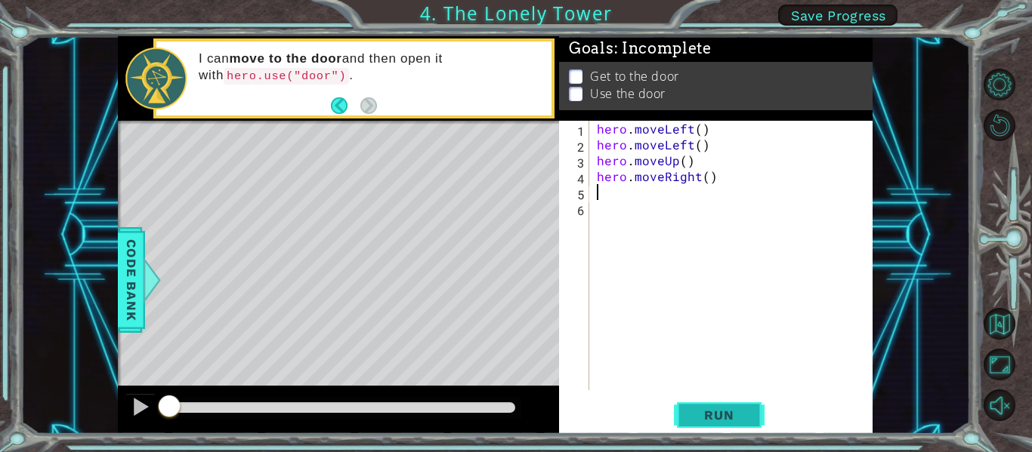
click at [743, 411] on span "Run" at bounding box center [719, 415] width 60 height 15
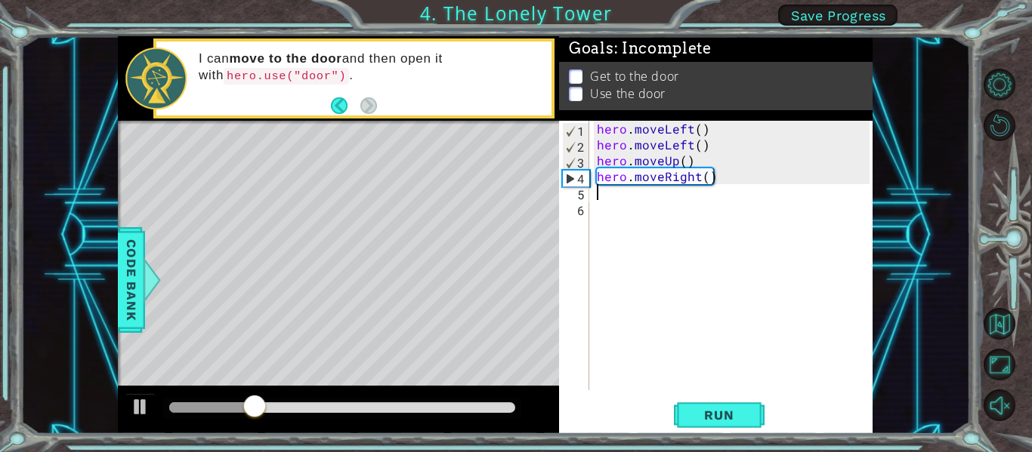
click at [694, 174] on div "hero . moveLeft ( ) hero . moveLeft ( ) hero . moveUp ( ) hero . moveRight ( )" at bounding box center [735, 271] width 283 height 301
click at [685, 159] on div "hero . moveLeft ( ) hero . moveLeft ( ) hero . moveUp ( ) hero . moveRight ( )" at bounding box center [735, 271] width 283 height 301
type textarea "hero.moveUp(2)"
click at [702, 412] on span "Run" at bounding box center [719, 415] width 60 height 15
click at [703, 180] on div "hero . moveLeft ( ) hero . moveLeft ( ) hero . moveUp ( 2 ) hero . moveRight ( )" at bounding box center [735, 271] width 283 height 301
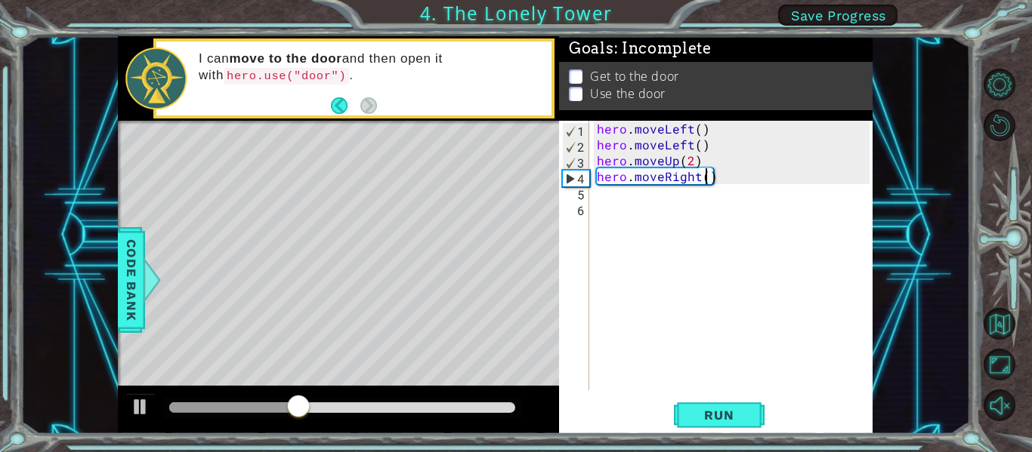
type textarea "hero.moveRight(2)"
click at [723, 403] on button "Run" at bounding box center [719, 415] width 91 height 31
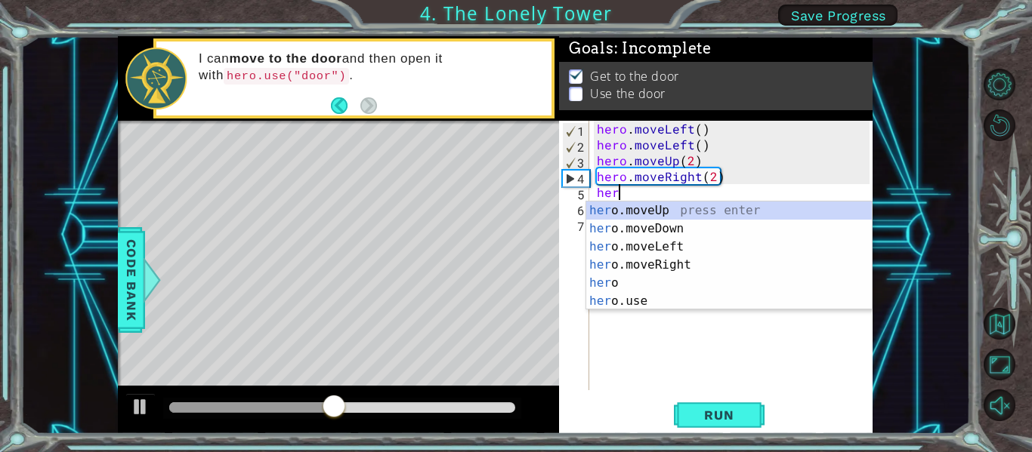
scroll to position [0, 1]
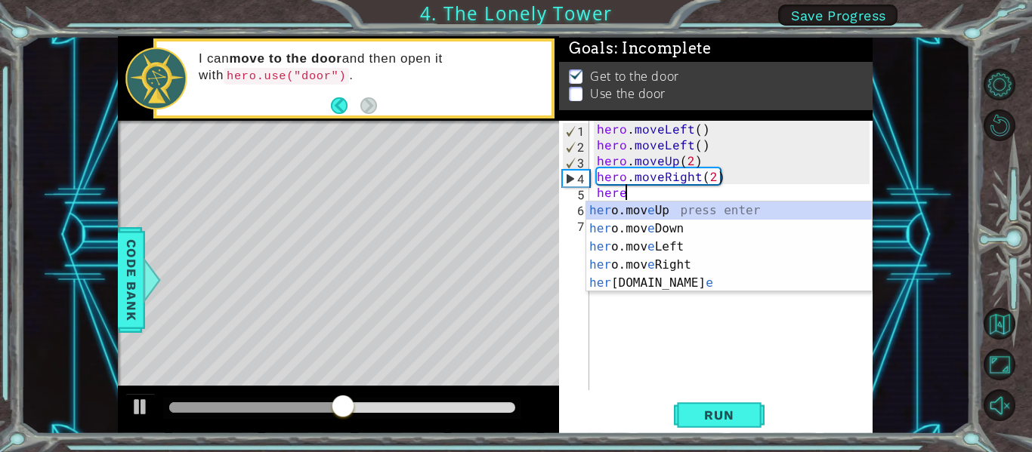
type textarea "her"
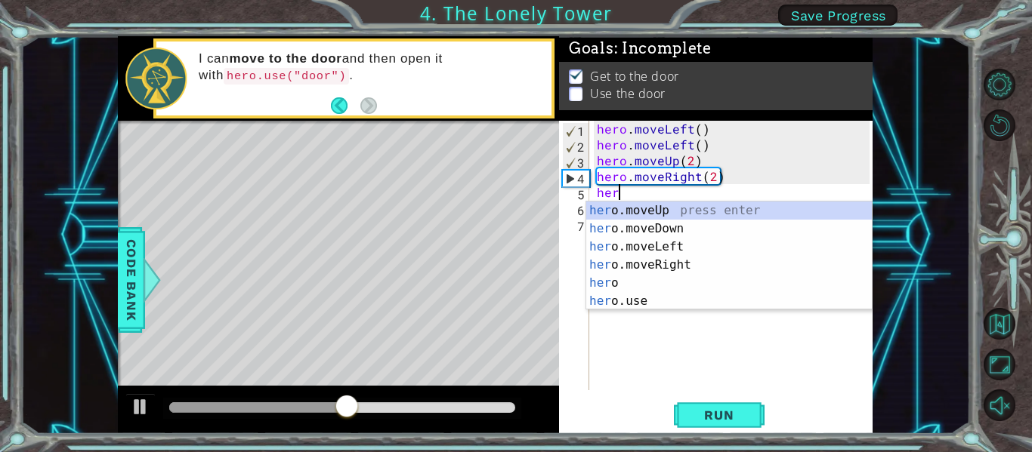
scroll to position [0, 0]
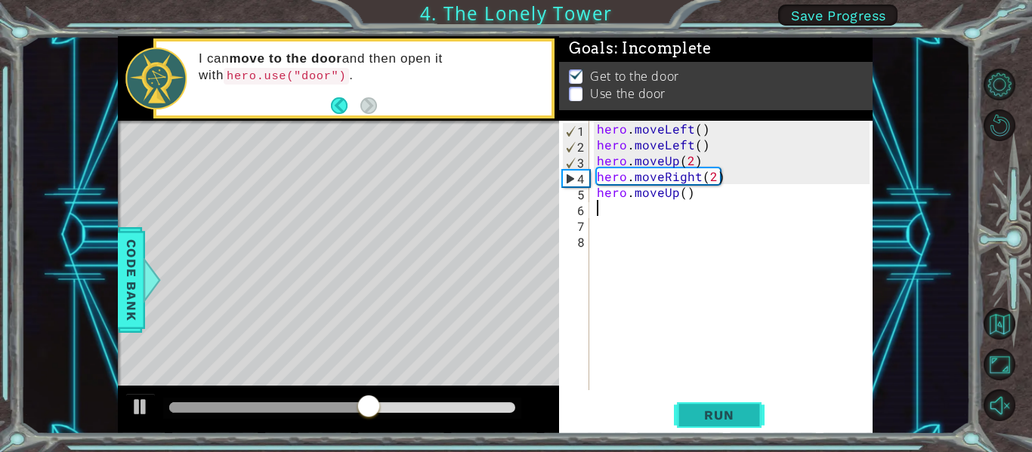
click at [705, 410] on span "Run" at bounding box center [719, 415] width 60 height 15
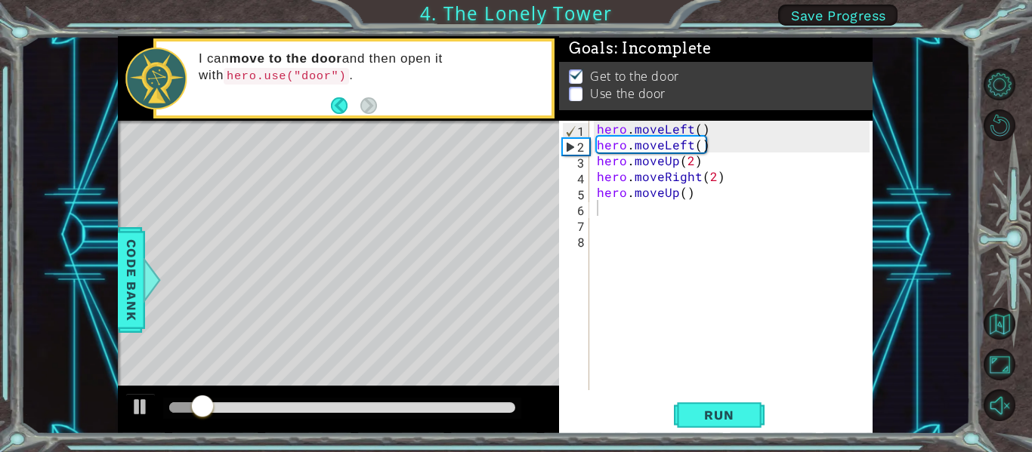
click at [452, 401] on div at bounding box center [342, 408] width 358 height 21
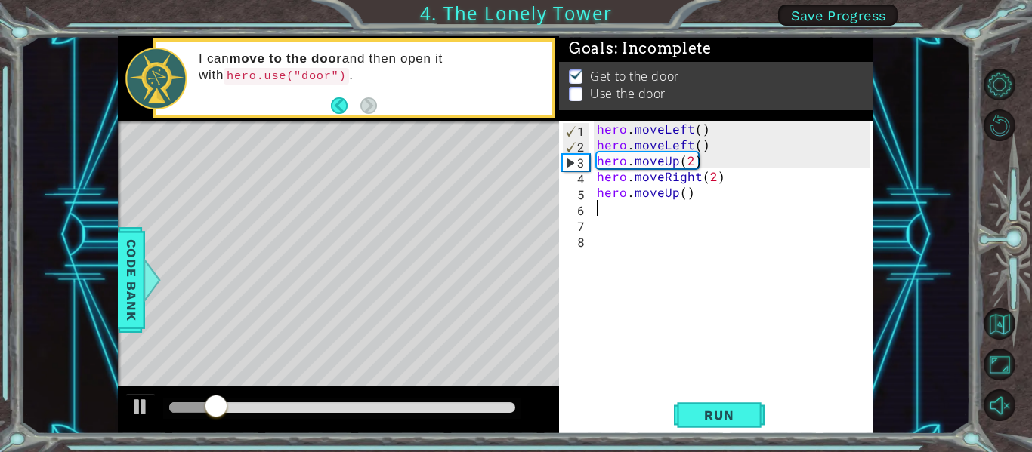
click at [404, 406] on div at bounding box center [342, 408] width 346 height 11
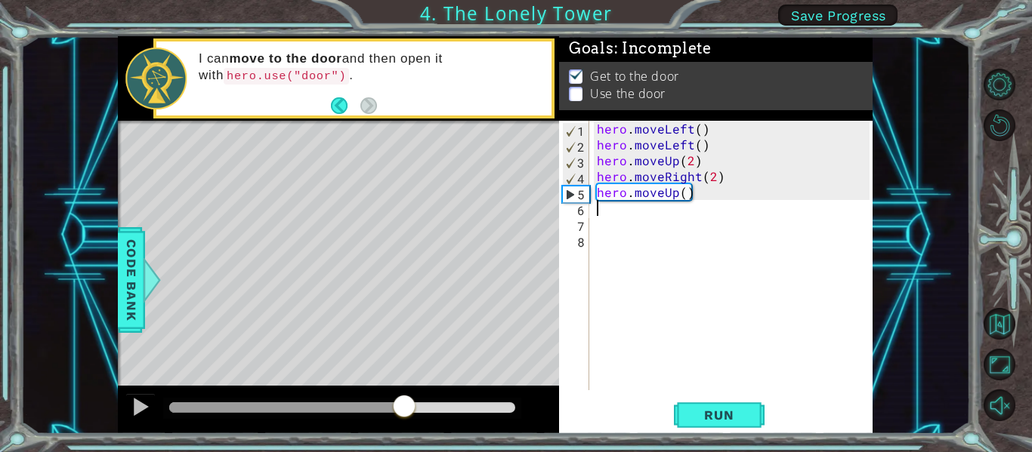
click at [366, 415] on div at bounding box center [342, 408] width 358 height 21
click at [325, 418] on div at bounding box center [342, 408] width 358 height 21
click at [352, 412] on div at bounding box center [263, 408] width 188 height 11
click at [144, 417] on div at bounding box center [141, 407] width 20 height 20
drag, startPoint x: 285, startPoint y: 400, endPoint x: 185, endPoint y: 393, distance: 99.9
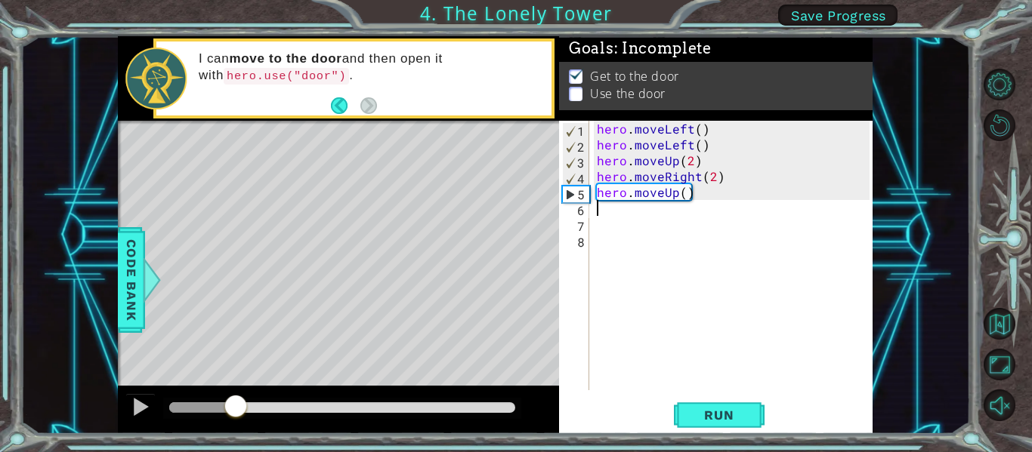
click at [185, 393] on div at bounding box center [338, 410] width 441 height 48
click at [397, 179] on div "Level Map" at bounding box center [467, 343] width 698 height 445
type textarea "hero.moveUp()"
drag, startPoint x: 722, startPoint y: 193, endPoint x: 695, endPoint y: 203, distance: 29.2
click at [718, 194] on div "hero . moveLeft ( ) hero . moveLeft ( ) hero . moveUp ( 2 ) hero . moveRight ( …" at bounding box center [735, 271] width 283 height 301
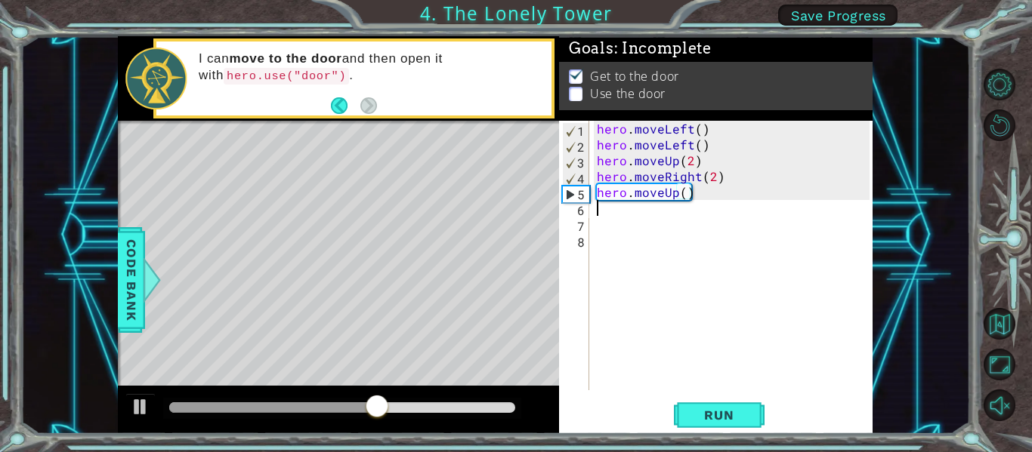
click at [701, 202] on div "hero . moveLeft ( ) hero . moveLeft ( ) hero . moveUp ( 2 ) hero . moveRight ( …" at bounding box center [735, 271] width 283 height 301
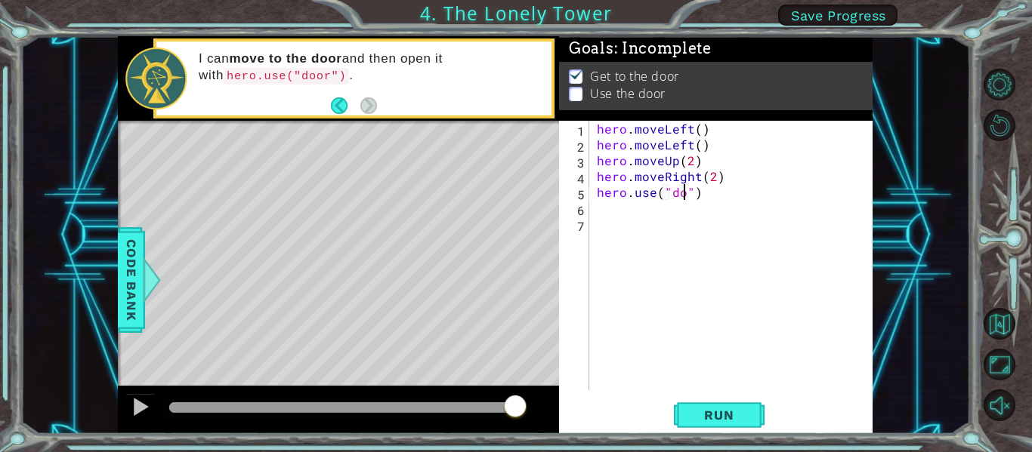
scroll to position [0, 7]
type textarea "hero.use("door")"
click at [714, 416] on span "Run" at bounding box center [719, 415] width 60 height 15
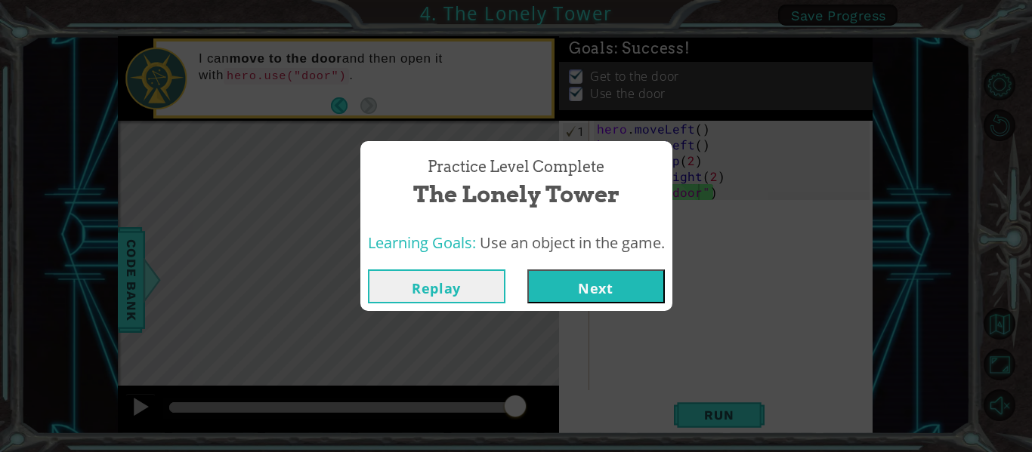
click at [560, 277] on button "Next" at bounding box center [595, 287] width 137 height 34
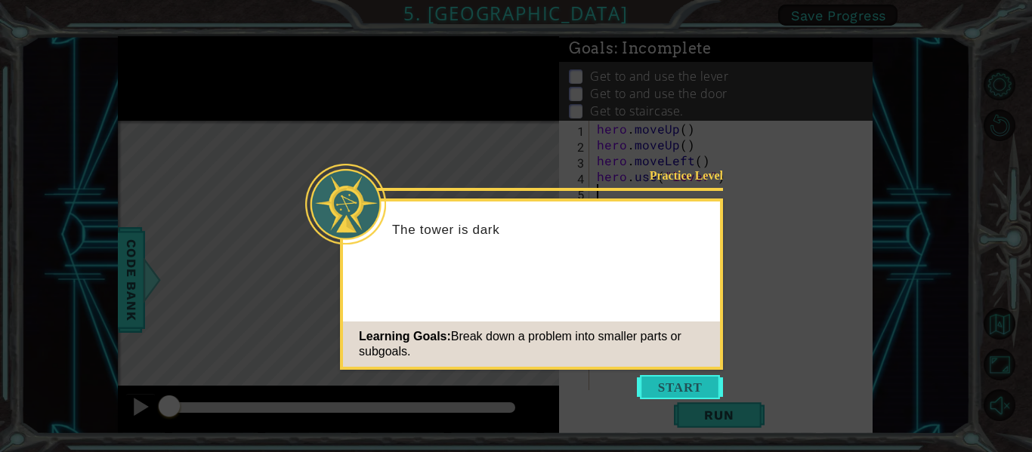
click at [658, 384] on button "Start" at bounding box center [680, 387] width 86 height 24
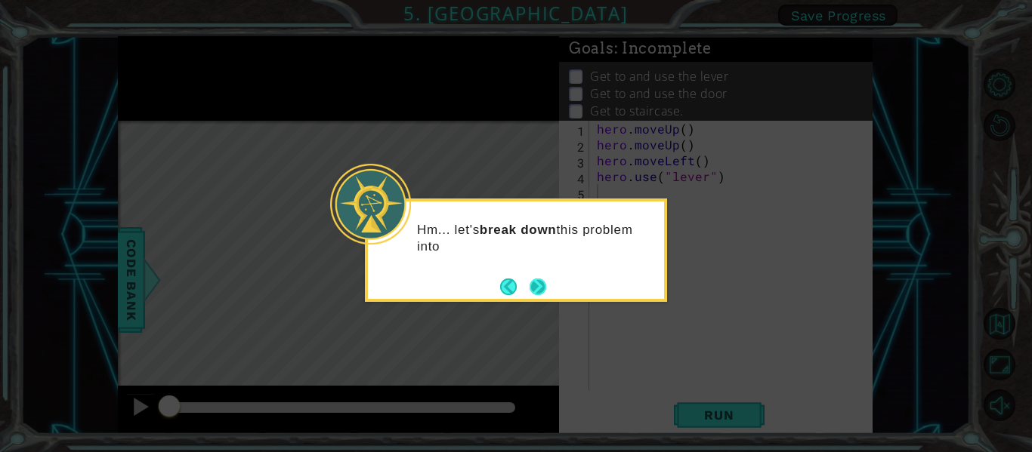
click at [547, 278] on button "Next" at bounding box center [537, 286] width 19 height 19
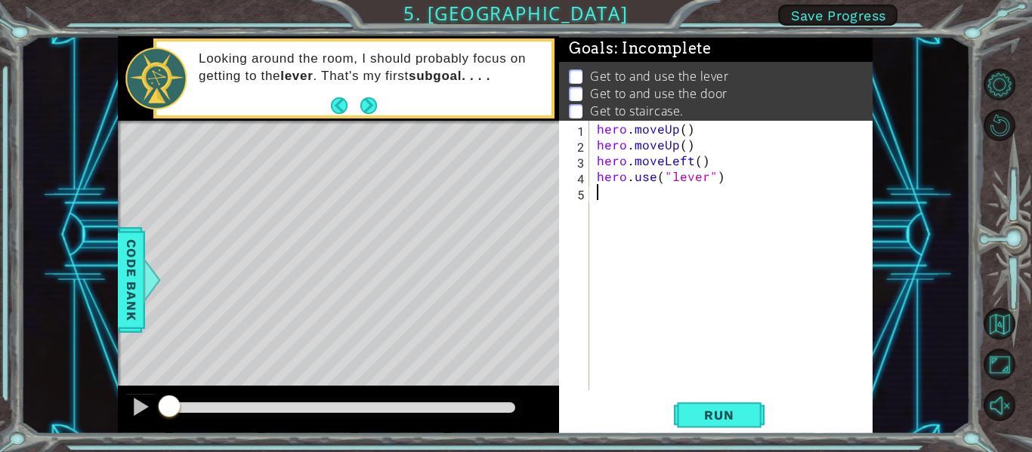
type textarea "\"
type textarea "hero.use("lever")"
click at [743, 418] on span "Run" at bounding box center [719, 415] width 60 height 15
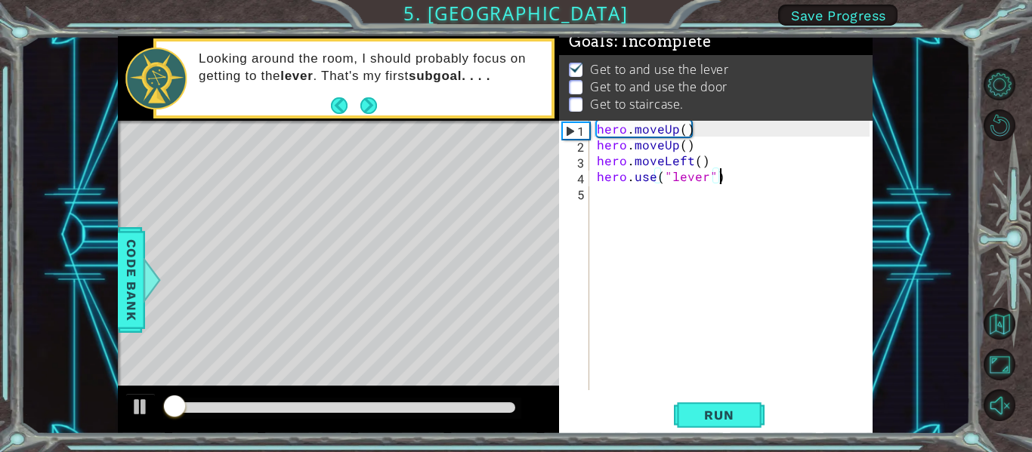
scroll to position [13, 0]
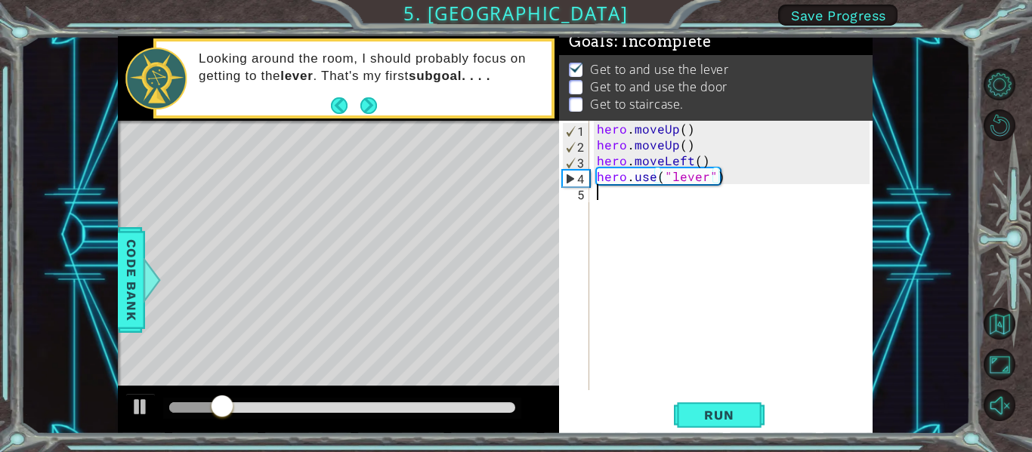
click at [713, 236] on div "hero . moveUp ( ) hero . moveUp ( ) hero . moveLeft ( ) hero . use ( "lever" )" at bounding box center [735, 271] width 283 height 301
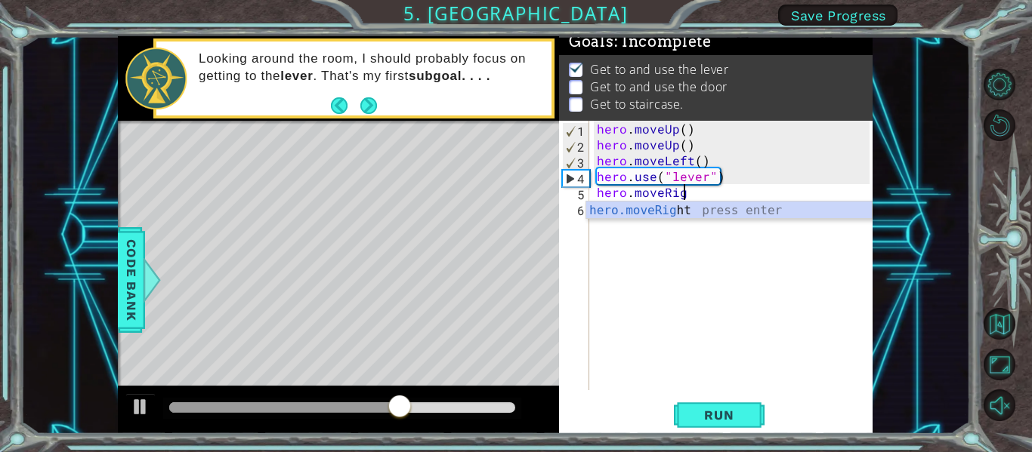
scroll to position [0, 5]
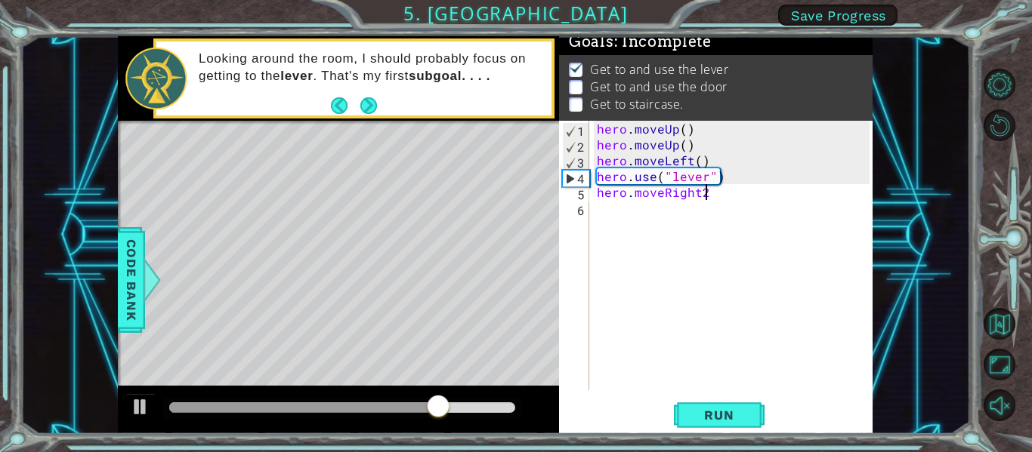
type textarea "hero.moveRight"
click at [705, 196] on div "hero . moveUp ( ) hero . moveUp ( ) hero . moveLeft ( ) hero . use ( "lever" ) …" at bounding box center [735, 271] width 283 height 301
type textarea "hero.moveRight(3)"
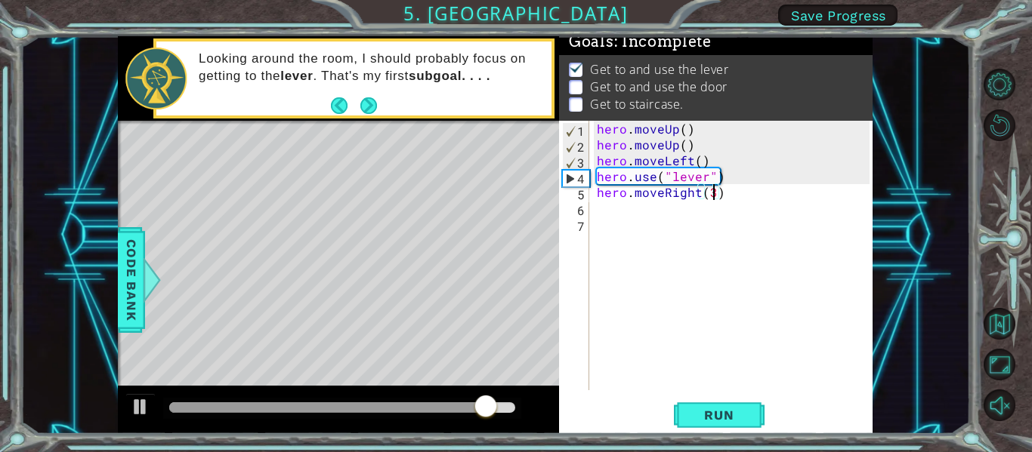
click at [619, 212] on div "hero . moveUp ( ) hero . moveUp ( ) hero . moveLeft ( ) hero . use ( "lever" ) …" at bounding box center [735, 271] width 283 height 301
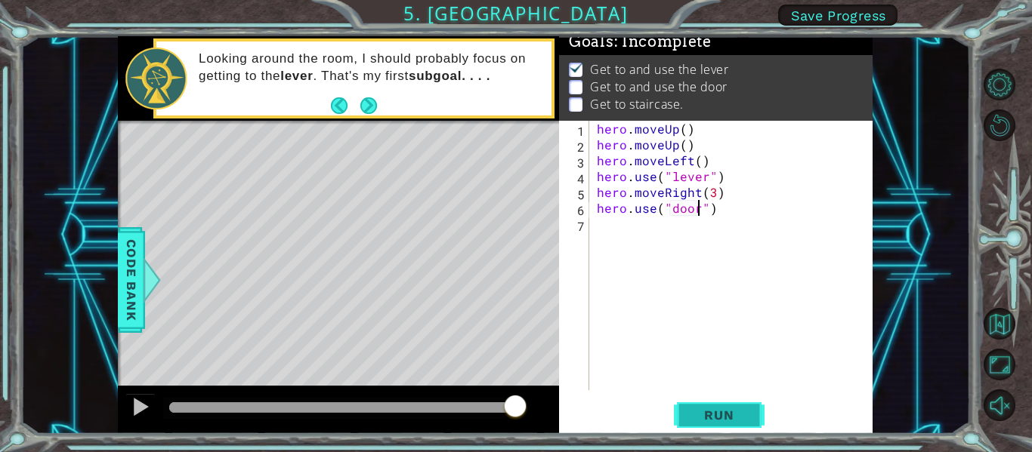
type textarea "hero.use("door")"
click at [708, 414] on span "Run" at bounding box center [719, 415] width 60 height 15
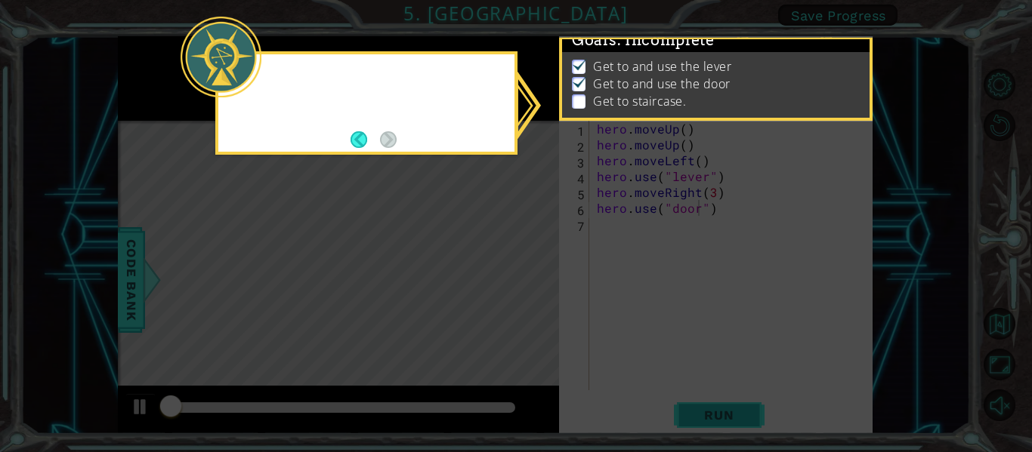
scroll to position [13, 0]
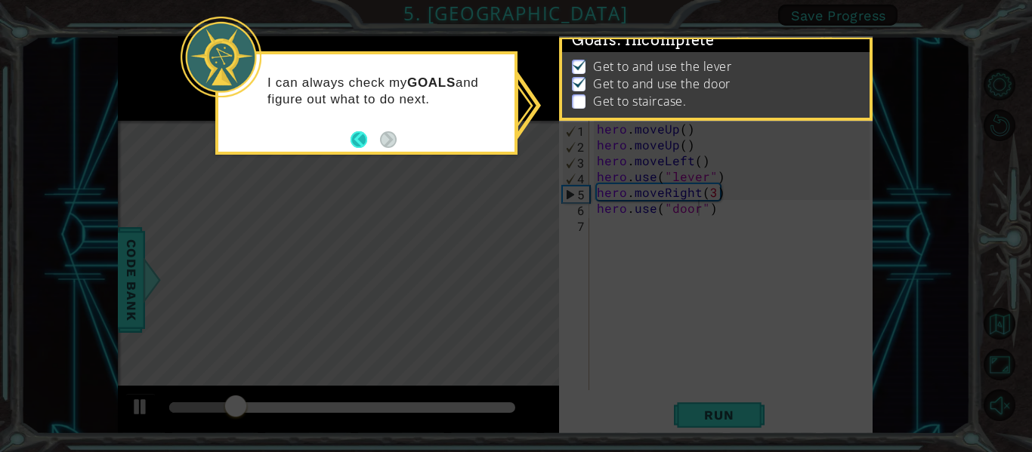
click at [352, 141] on button "Back" at bounding box center [364, 139] width 29 height 17
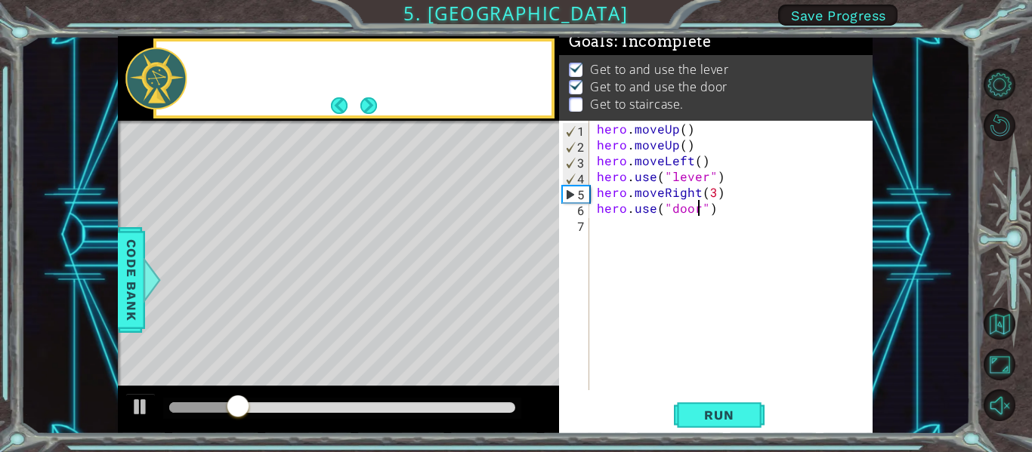
scroll to position [11, 0]
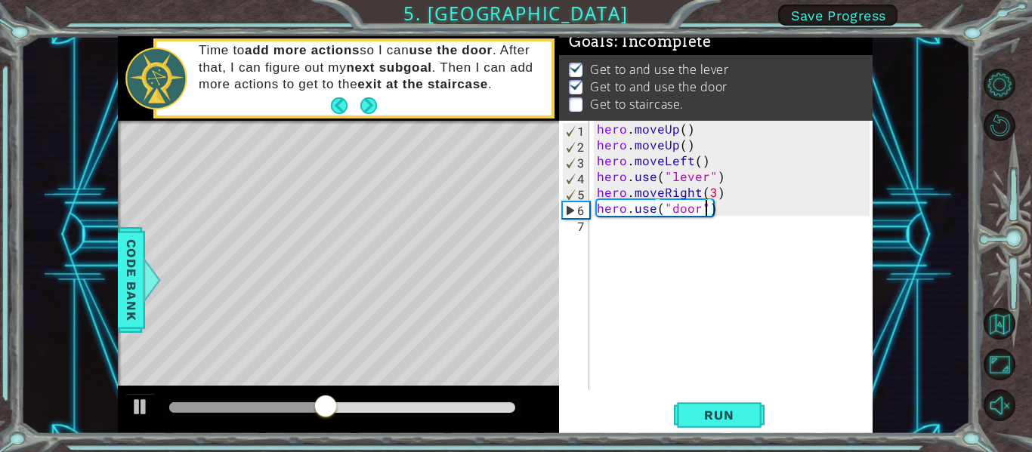
click at [708, 208] on div "hero . moveUp ( ) hero . moveUp ( ) hero . moveLeft ( ) hero . use ( "lever" ) …" at bounding box center [735, 271] width 283 height 301
click at [717, 208] on div "hero . moveUp ( ) hero . moveUp ( ) hero . moveLeft ( ) hero . use ( "lever" ) …" at bounding box center [735, 271] width 283 height 301
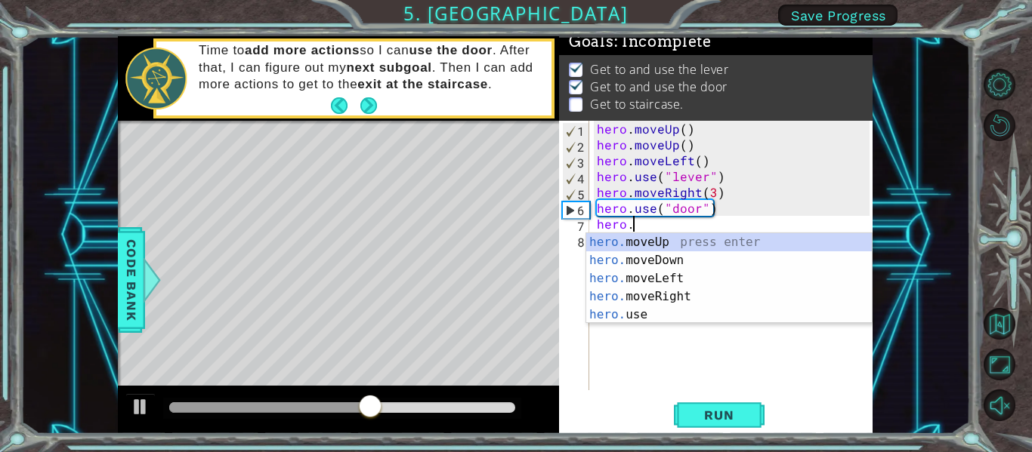
scroll to position [0, 2]
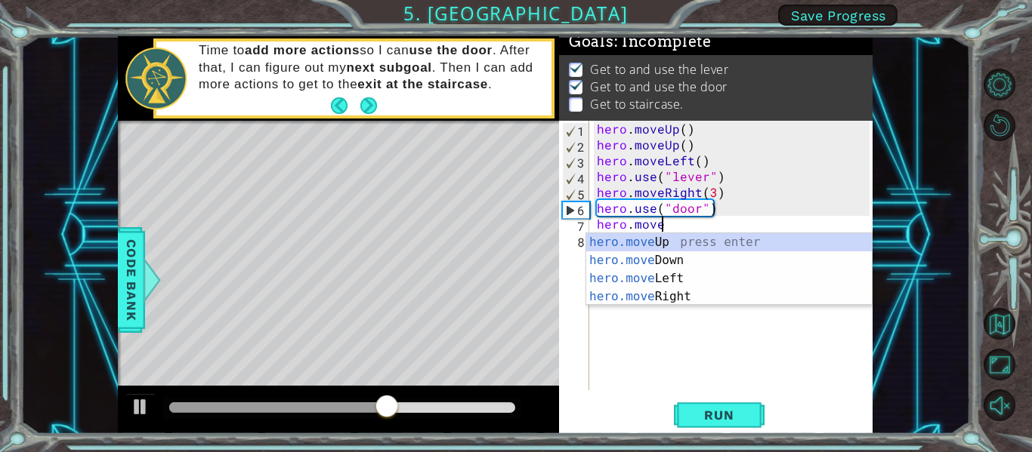
type textarea "hero.moveu"
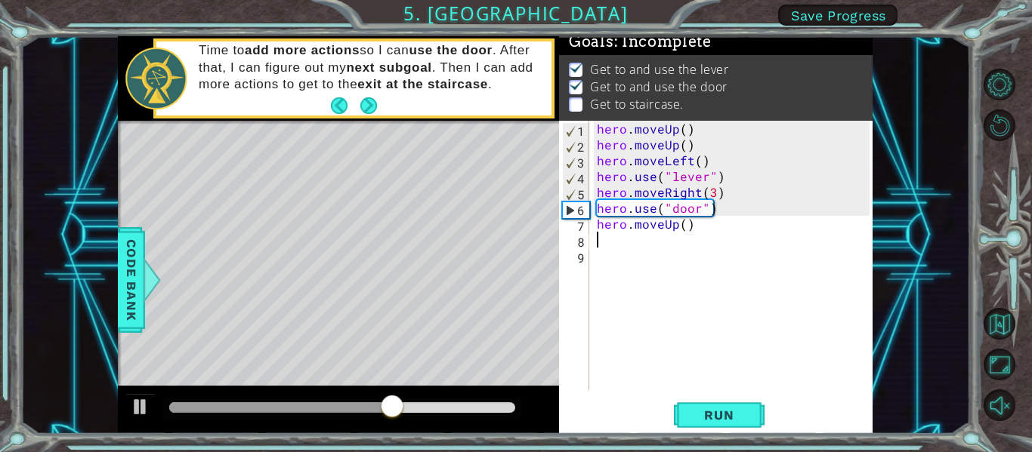
scroll to position [0, 0]
click at [685, 225] on div "hero . moveUp ( ) hero . moveUp ( ) hero . moveLeft ( ) hero . use ( "lever" ) …" at bounding box center [735, 271] width 283 height 301
type textarea "hero.moveUp(2)"
click at [628, 238] on div "hero . moveUp ( ) hero . moveUp ( ) hero . moveLeft ( ) hero . use ( "lever" ) …" at bounding box center [735, 271] width 283 height 301
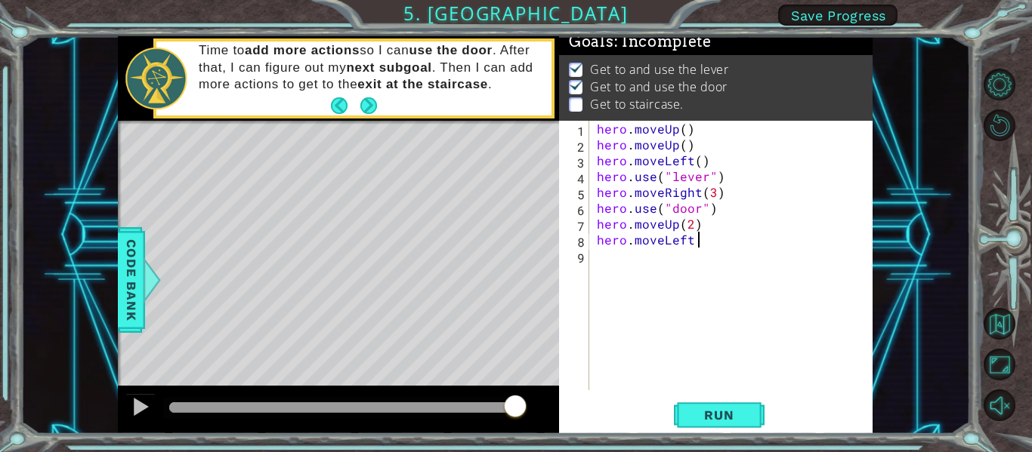
type textarea "hero.moveLeft"
click at [706, 239] on div "hero . moveUp ( ) hero . moveUp ( ) hero . moveLeft ( ) hero . use ( "lever" ) …" at bounding box center [738, 271] width 276 height 301
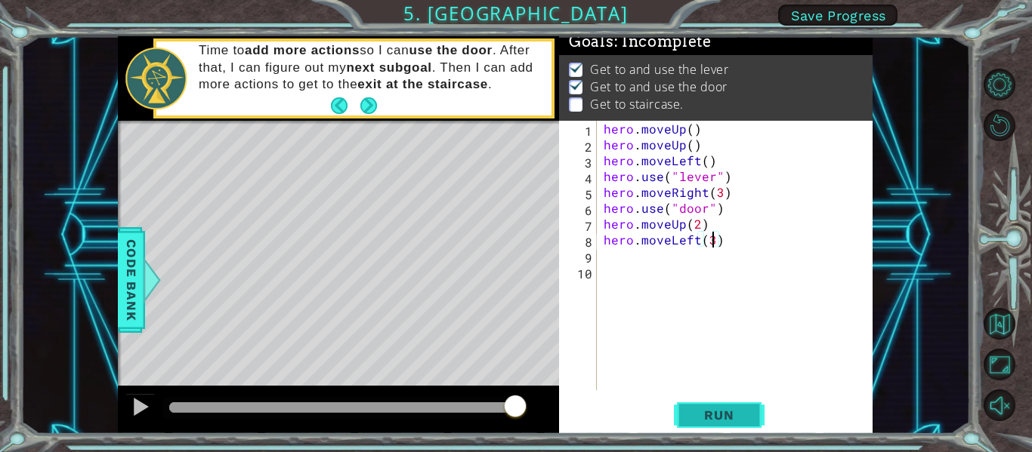
type textarea "hero.moveLeft(3)"
click at [736, 417] on span "Run" at bounding box center [719, 415] width 60 height 15
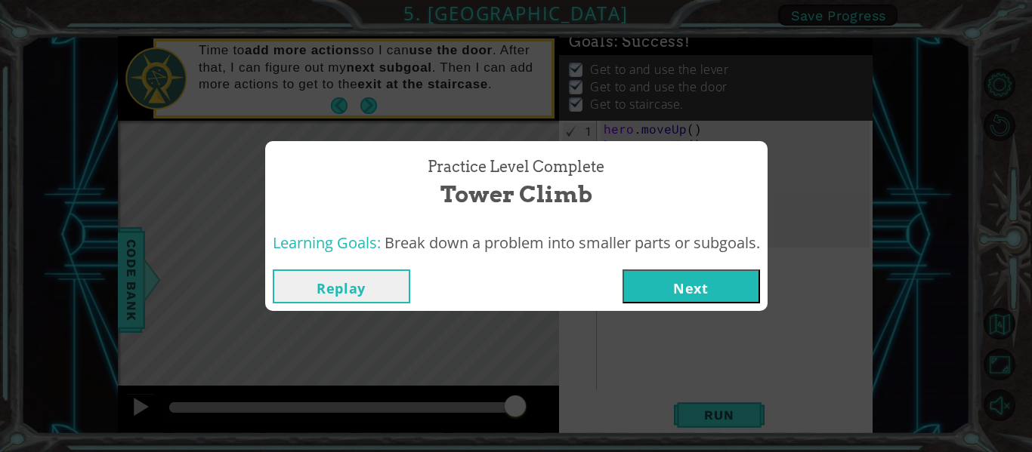
click at [674, 294] on button "Next" at bounding box center [690, 287] width 137 height 34
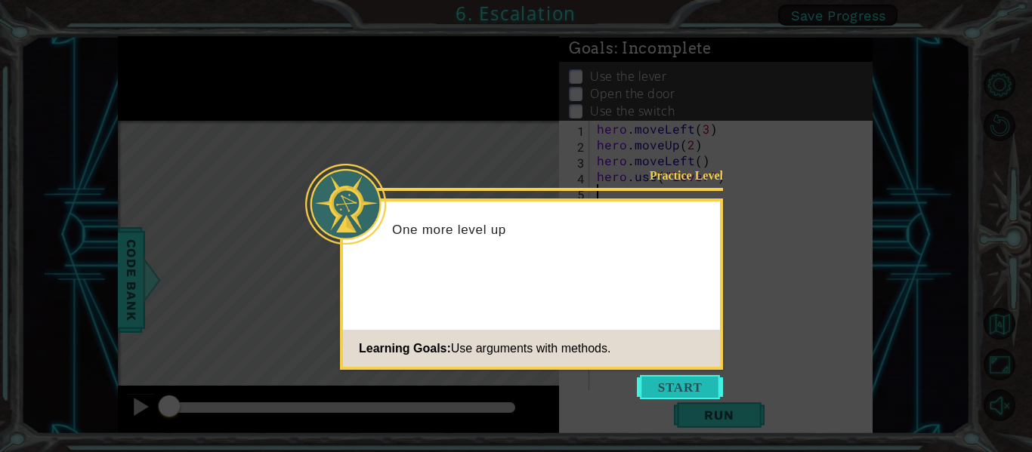
click at [684, 385] on button "Start" at bounding box center [680, 387] width 86 height 24
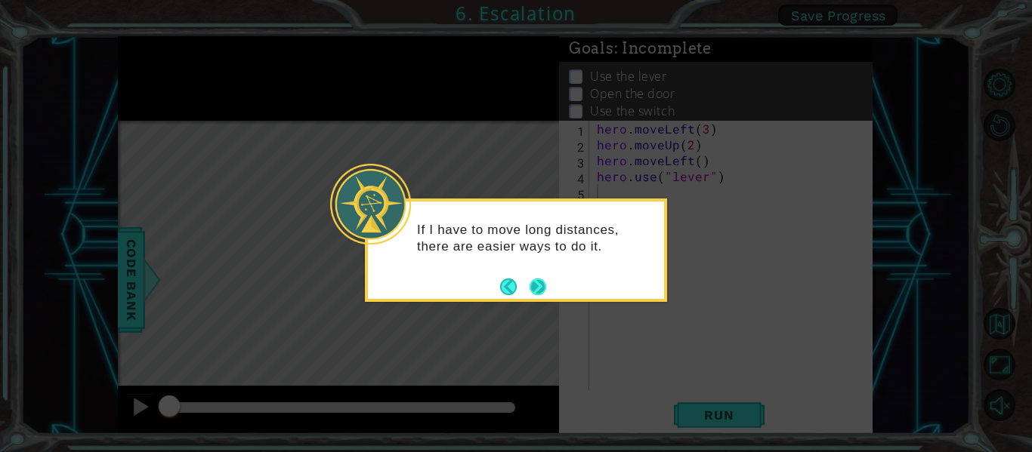
click at [537, 286] on button "Next" at bounding box center [538, 287] width 22 height 22
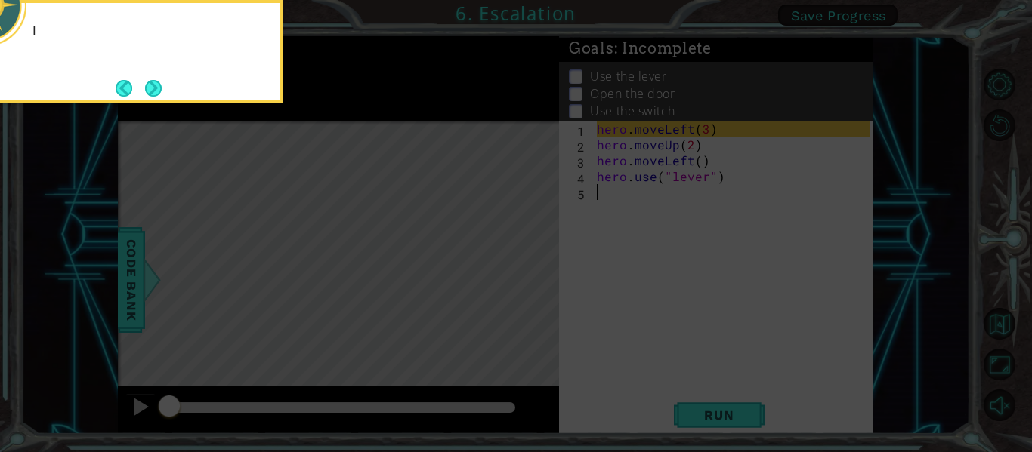
click at [537, 286] on icon at bounding box center [516, 68] width 1032 height 770
click at [153, 95] on button "Next" at bounding box center [152, 87] width 17 height 17
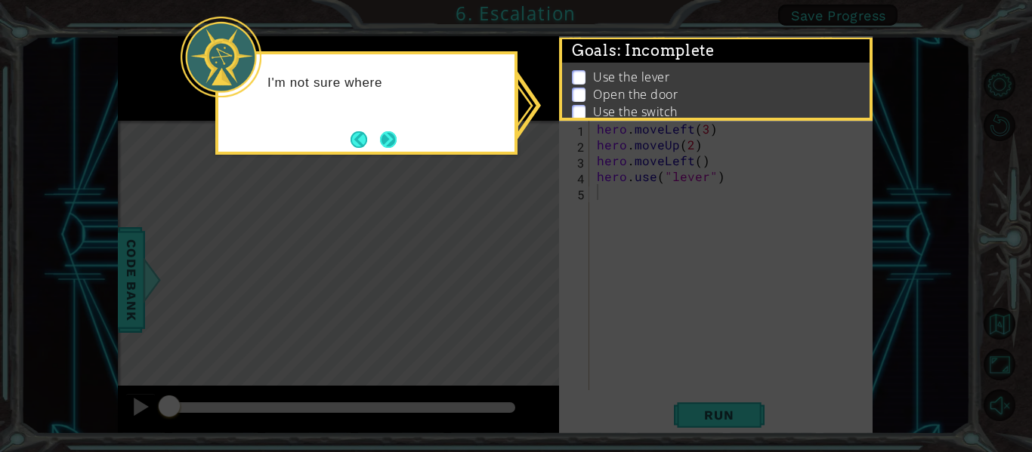
click at [396, 143] on button "Next" at bounding box center [388, 139] width 17 height 17
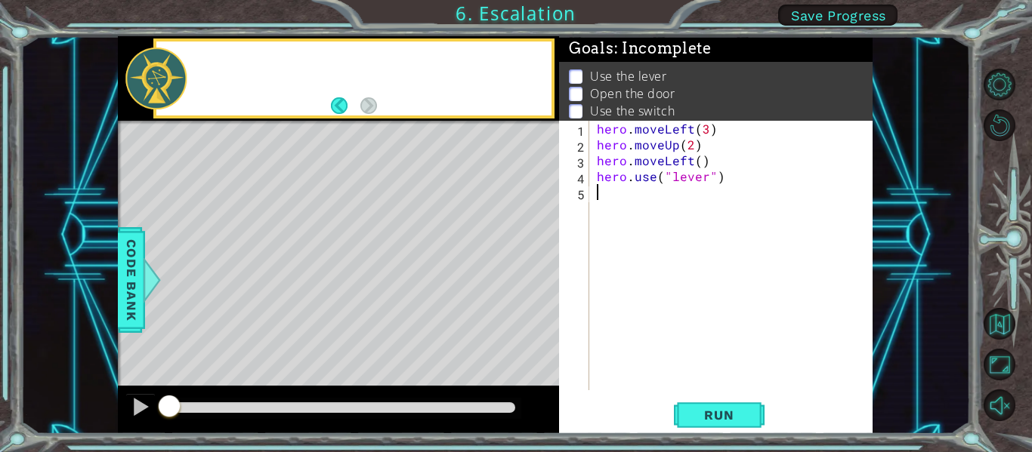
click at [396, 140] on div "Level Map" at bounding box center [467, 343] width 698 height 445
